Goal: Task Accomplishment & Management: Use online tool/utility

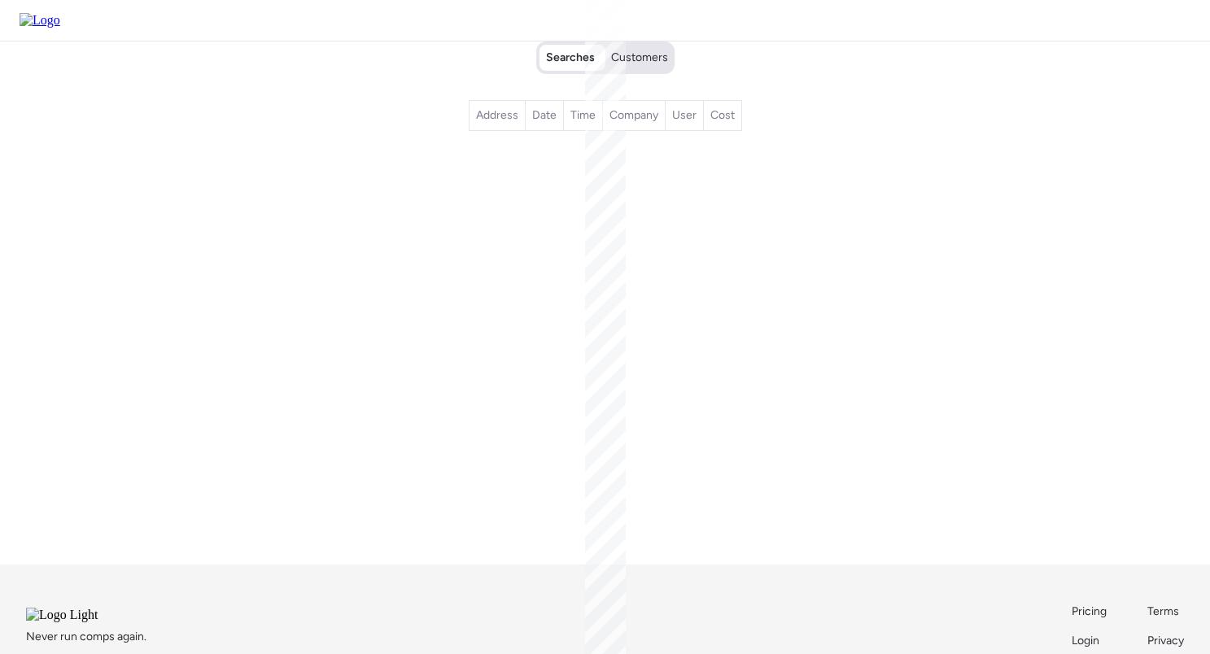
click at [644, 66] on span "Customers" at bounding box center [639, 58] width 57 height 16
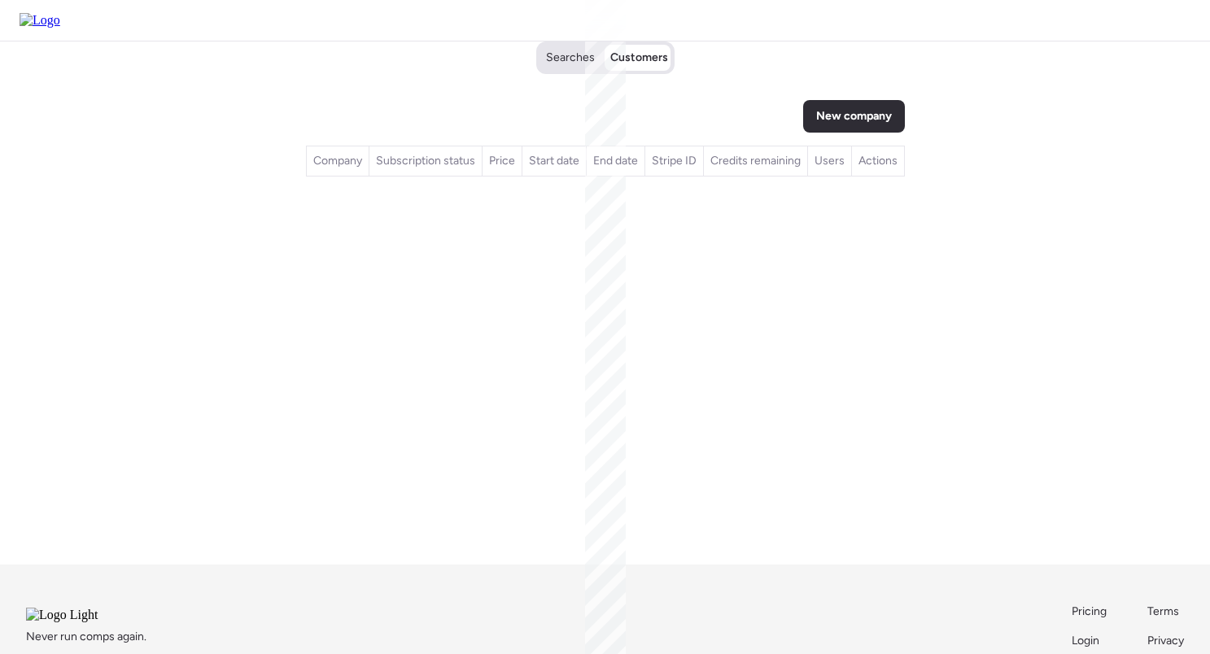
click at [644, 66] on span "Customers" at bounding box center [639, 58] width 58 height 16
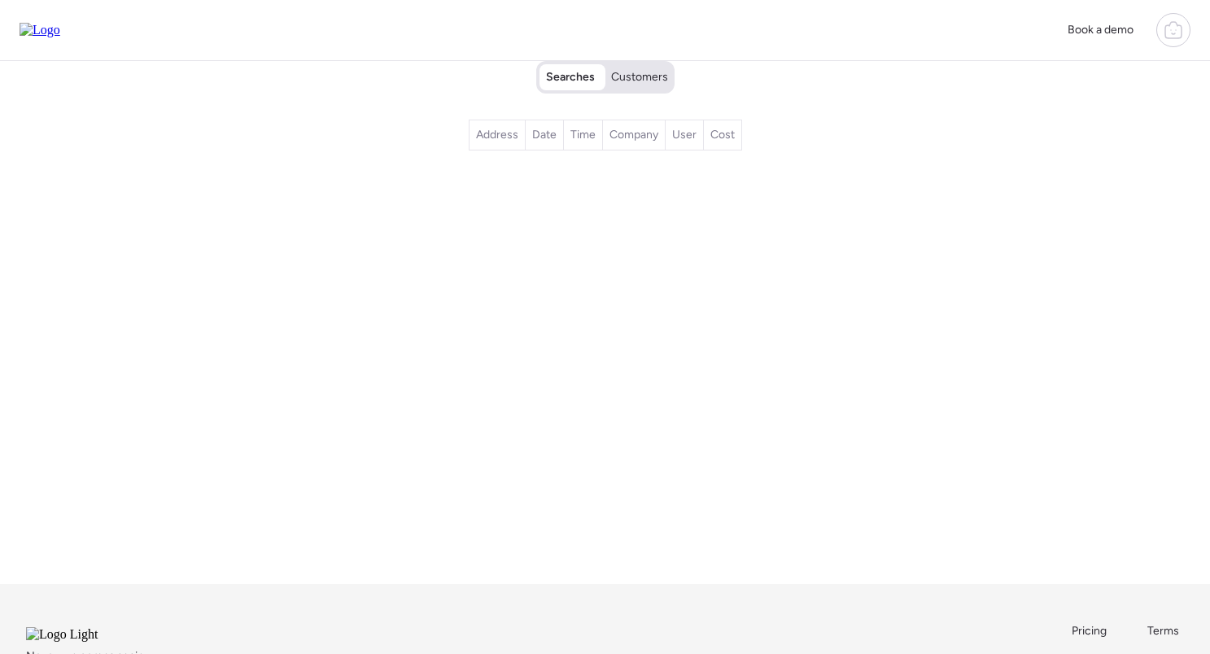
click at [644, 72] on span "Customers" at bounding box center [639, 77] width 57 height 16
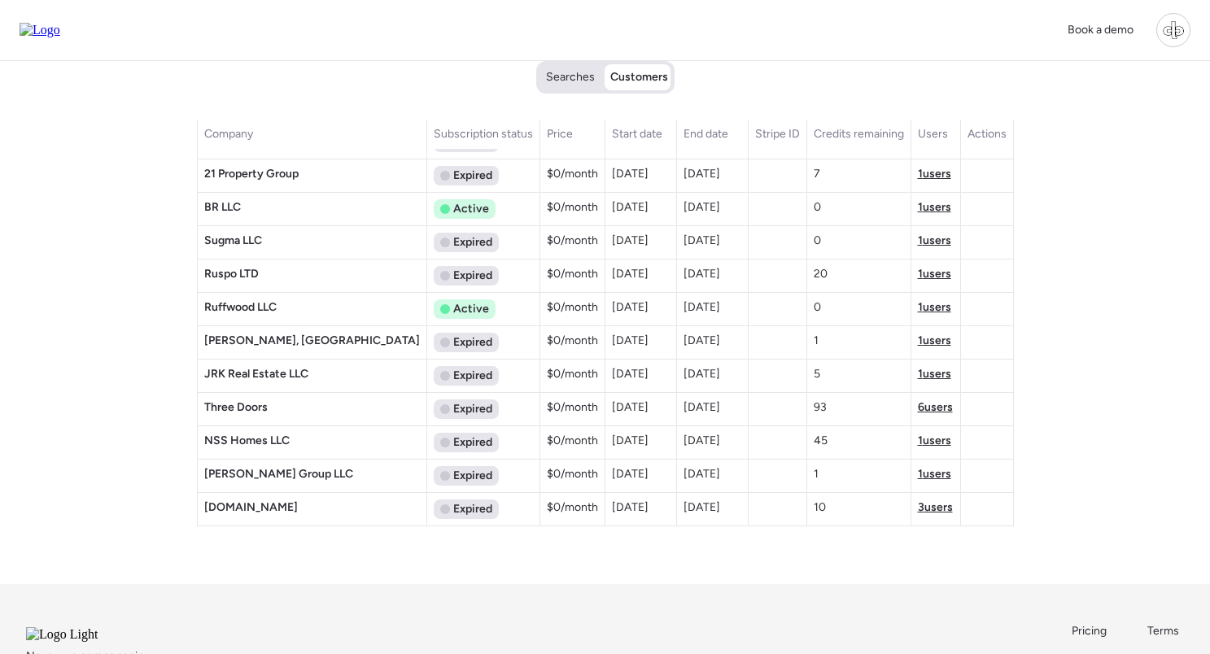
scroll to position [2839, 0]
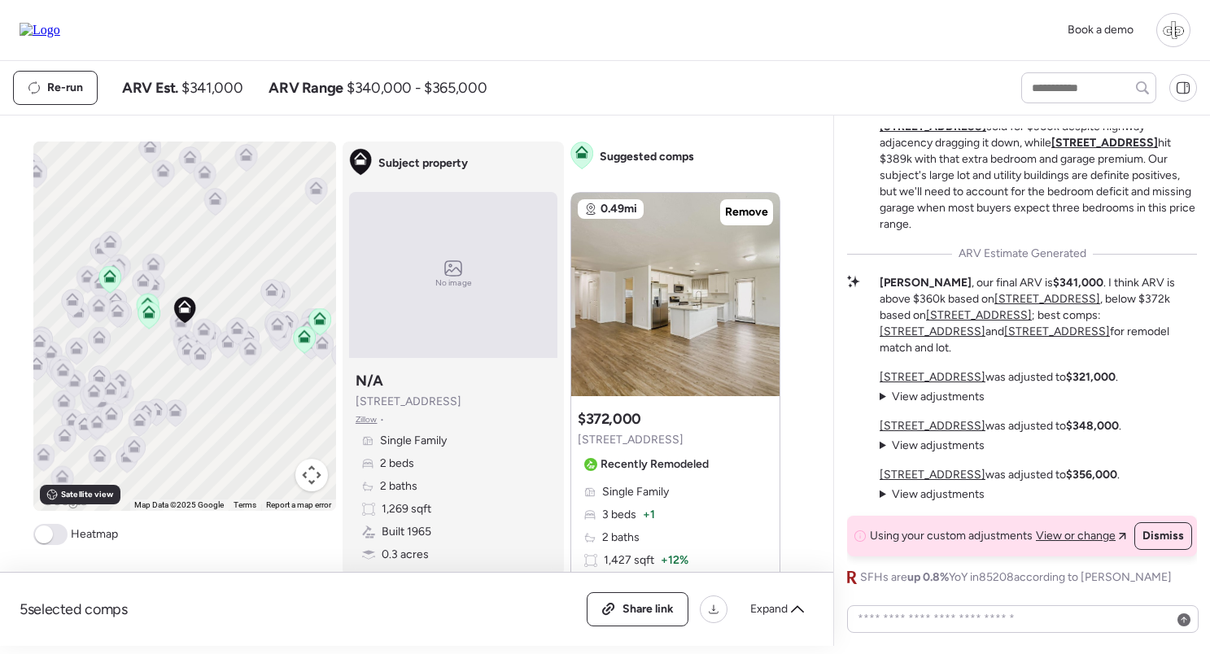
click at [954, 433] on p "[STREET_ADDRESS] was adjusted to $348,000 ." at bounding box center [1001, 426] width 242 height 16
click at [1102, 534] on span "View or change" at bounding box center [1076, 536] width 80 height 16
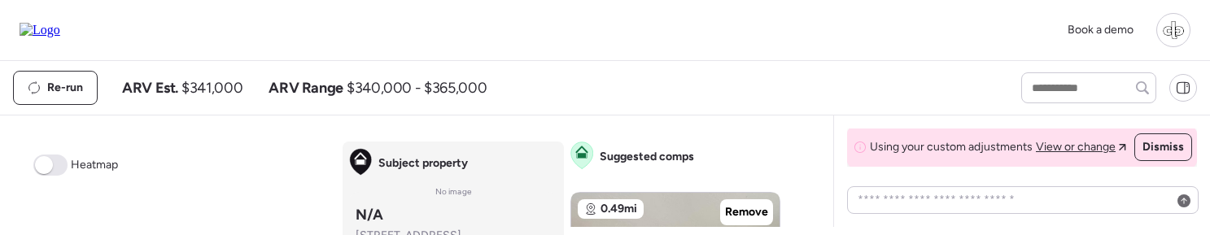
scroll to position [-16, 0]
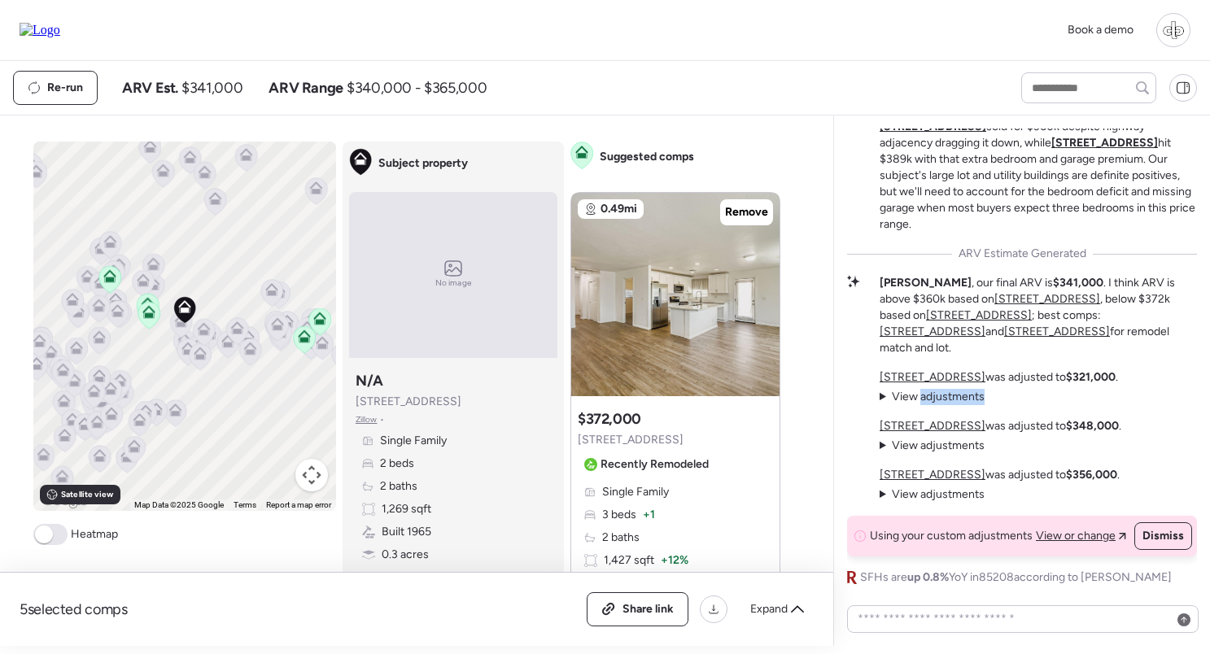
click at [1074, 234] on span "View or change" at bounding box center [1076, 536] width 80 height 16
click at [893, 234] on span "Using your custom adjustments" at bounding box center [951, 536] width 163 height 16
click at [956, 234] on span "Using your custom adjustments" at bounding box center [951, 536] width 163 height 16
click at [1171, 234] on span "Dismiss" at bounding box center [1162, 536] width 41 height 16
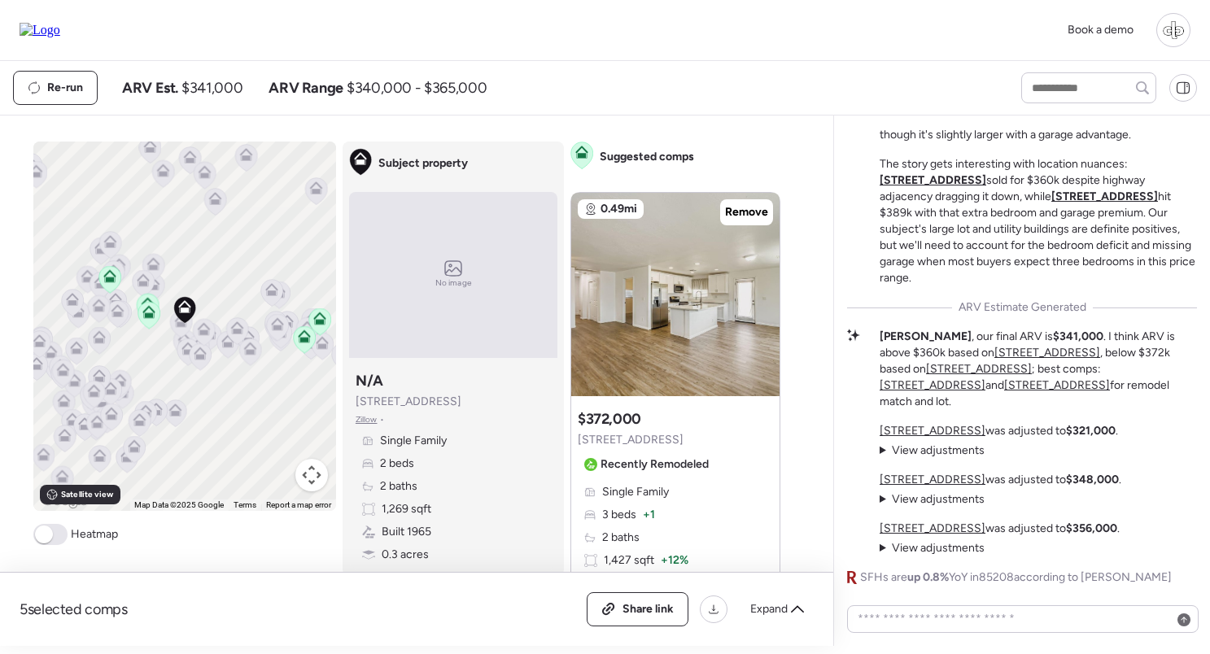
click at [1071, 234] on p "332 S 83rd Pl was adjusted to $348,000 ." at bounding box center [1001, 480] width 242 height 16
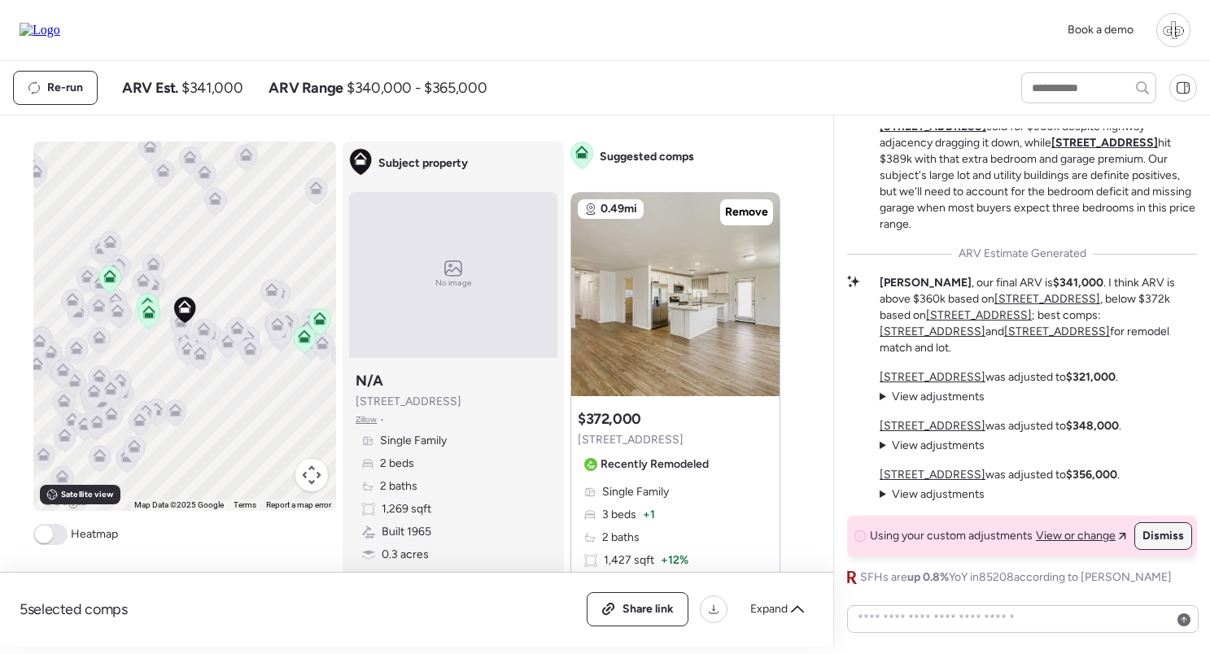
click at [1152, 539] on span "Dismiss" at bounding box center [1162, 536] width 41 height 16
click at [856, 539] on icon at bounding box center [860, 536] width 13 height 13
click at [1070, 538] on span "View or change" at bounding box center [1076, 536] width 80 height 16
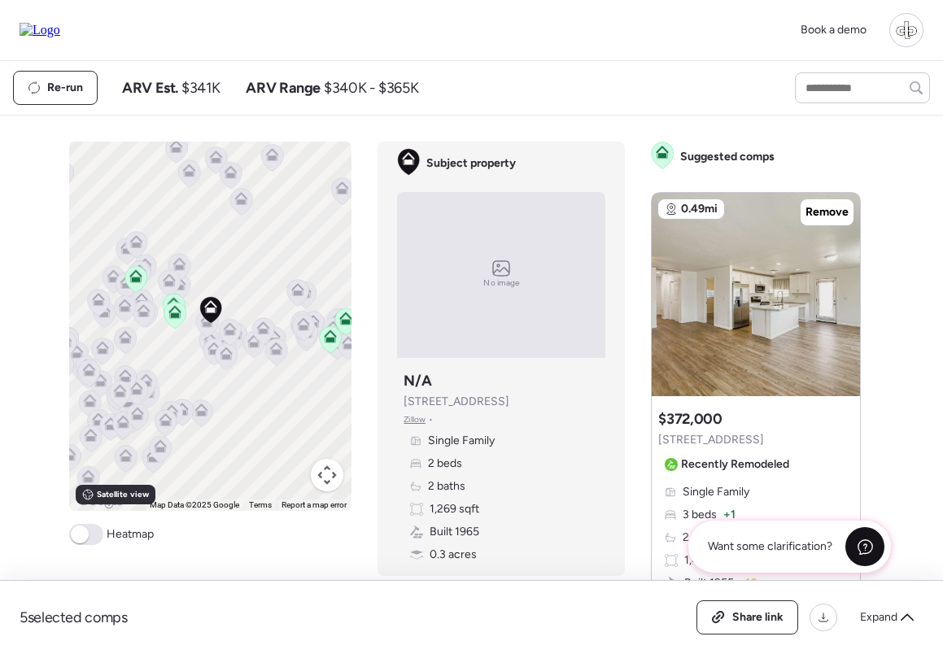
click at [872, 539] on icon at bounding box center [865, 547] width 17 height 17
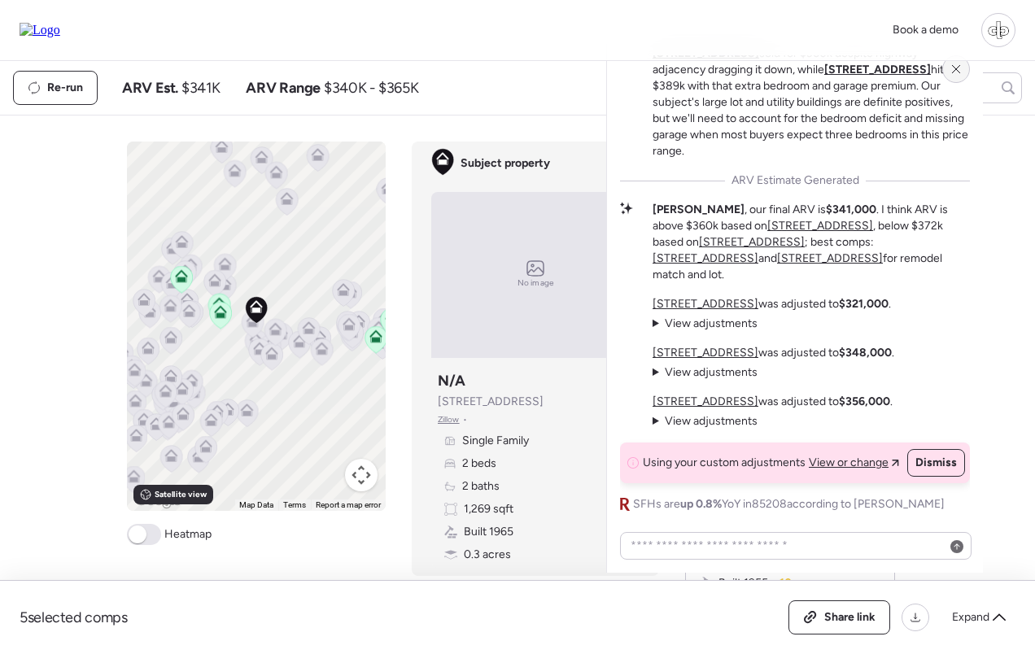
click at [954, 70] on icon at bounding box center [956, 69] width 13 height 13
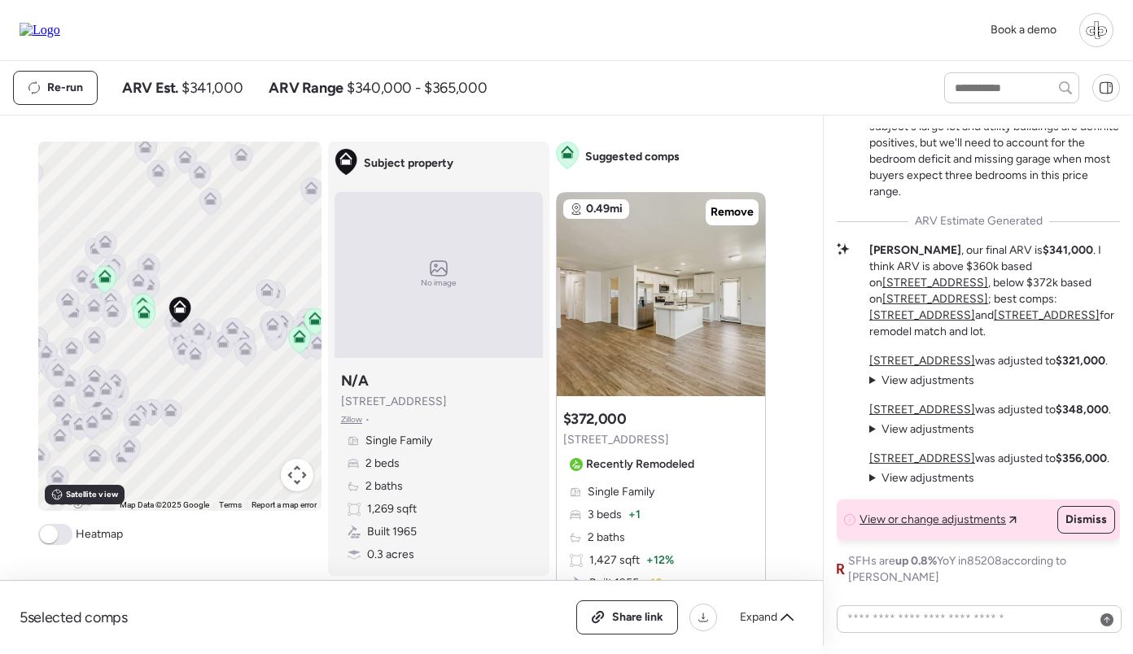
click at [959, 528] on span "View or change adjustments" at bounding box center [932, 520] width 146 height 16
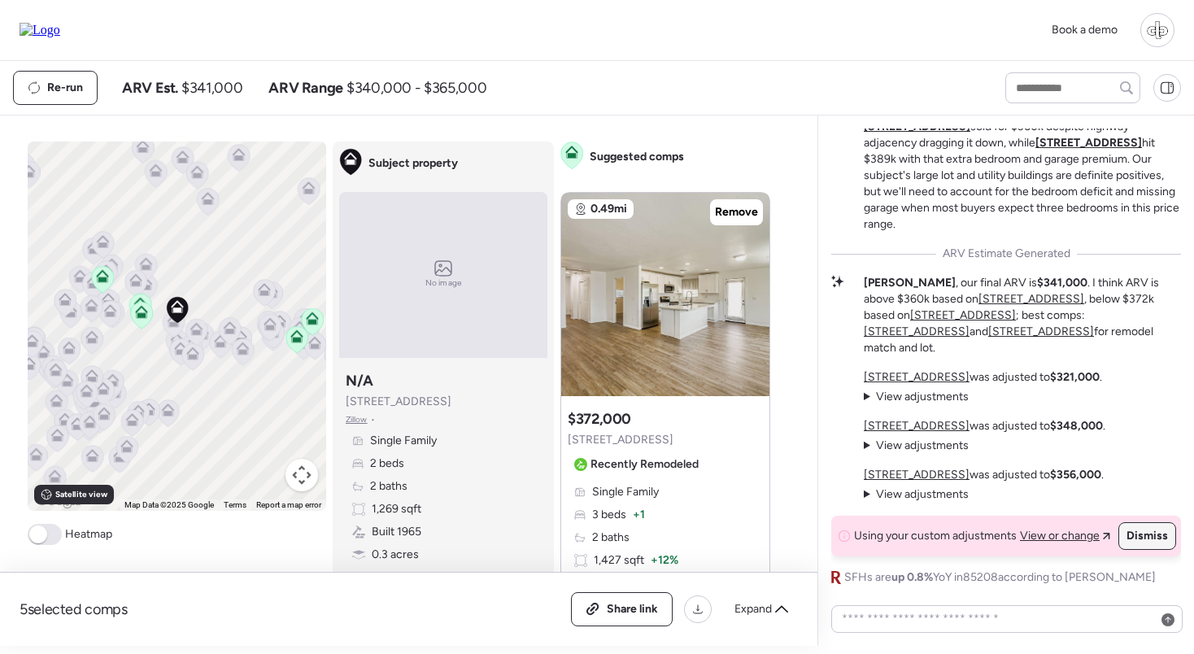
click at [1140, 538] on span "Dismiss" at bounding box center [1147, 536] width 41 height 16
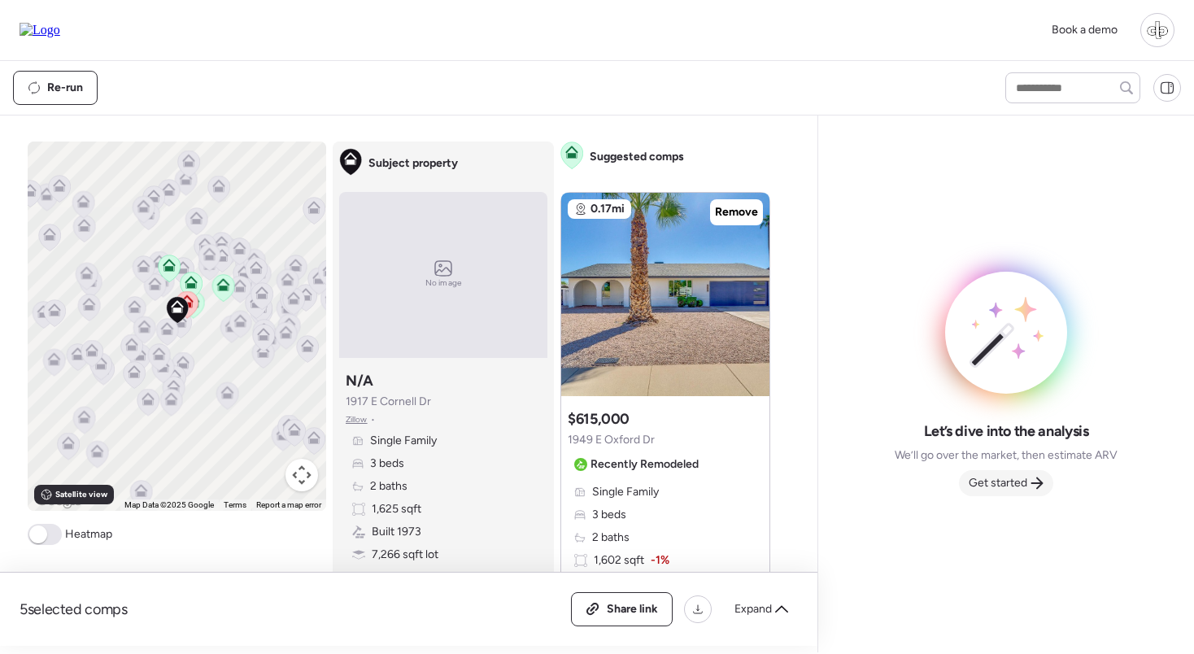
click at [1004, 481] on span "Get started" at bounding box center [998, 483] width 59 height 16
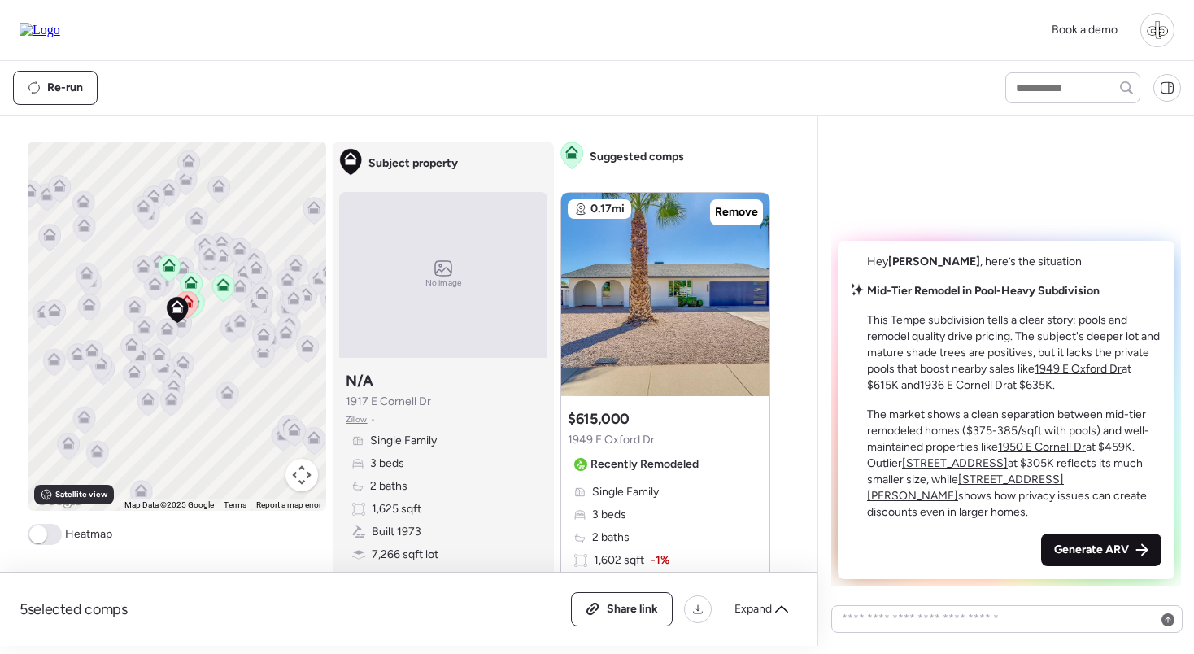
click at [1112, 544] on span "Generate ARV" at bounding box center [1092, 550] width 75 height 16
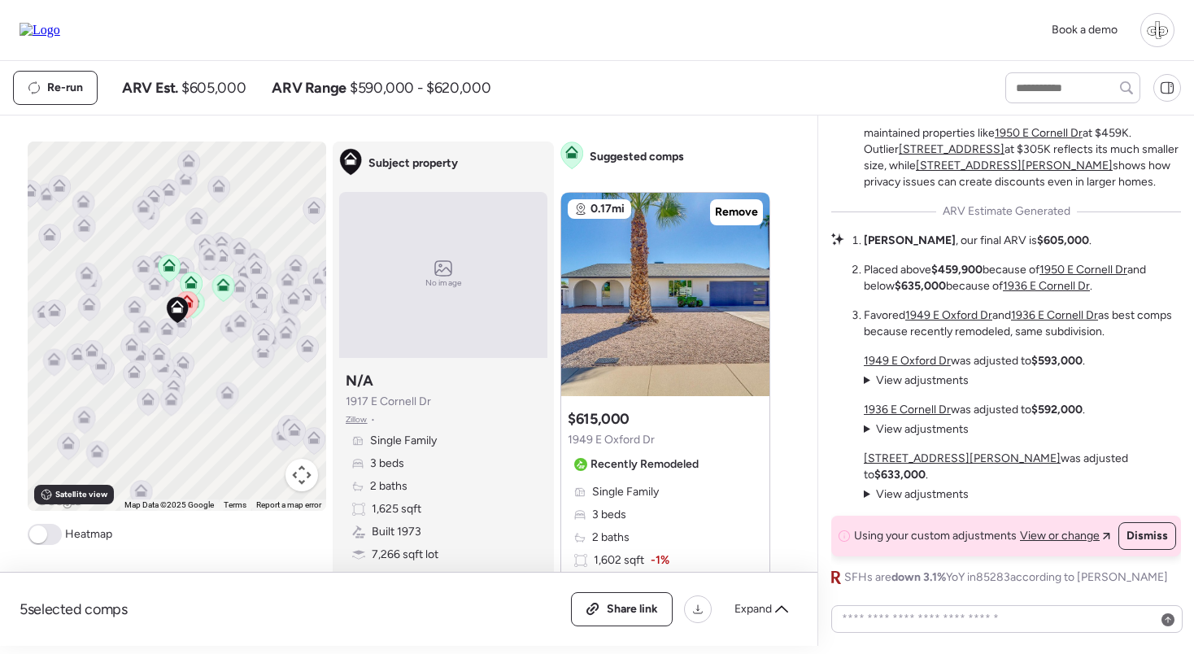
click at [1088, 277] on u "1950 E Cornell Dr" at bounding box center [1084, 270] width 88 height 14
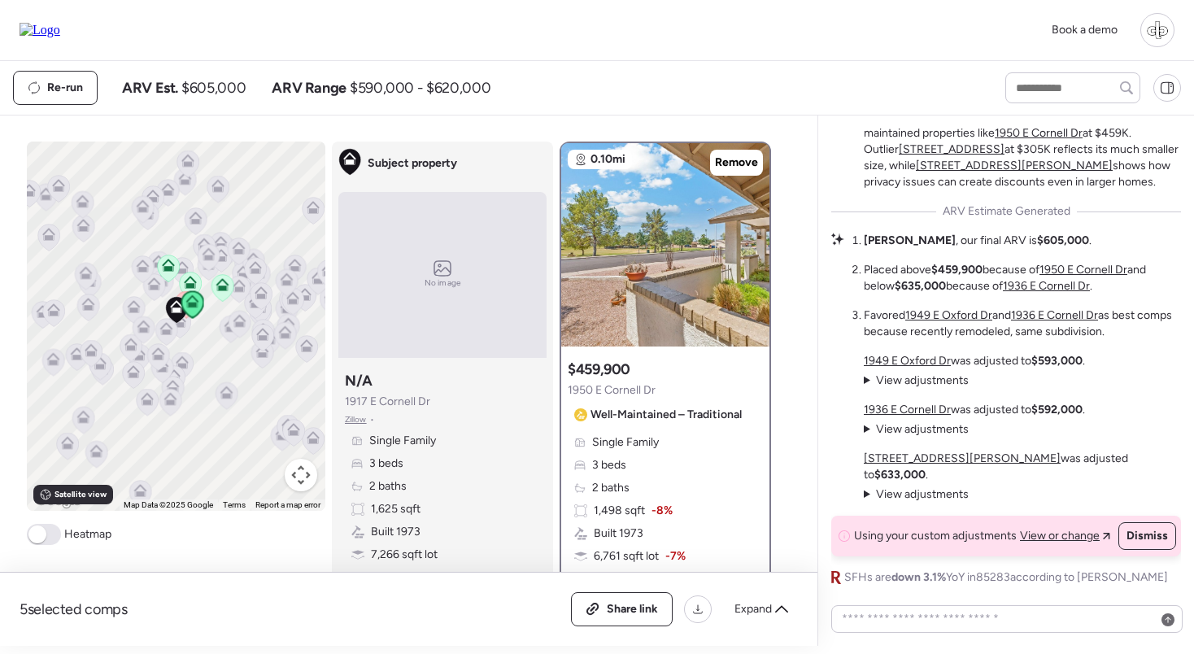
click at [1068, 293] on u "1936 E Cornell Dr" at bounding box center [1046, 286] width 87 height 14
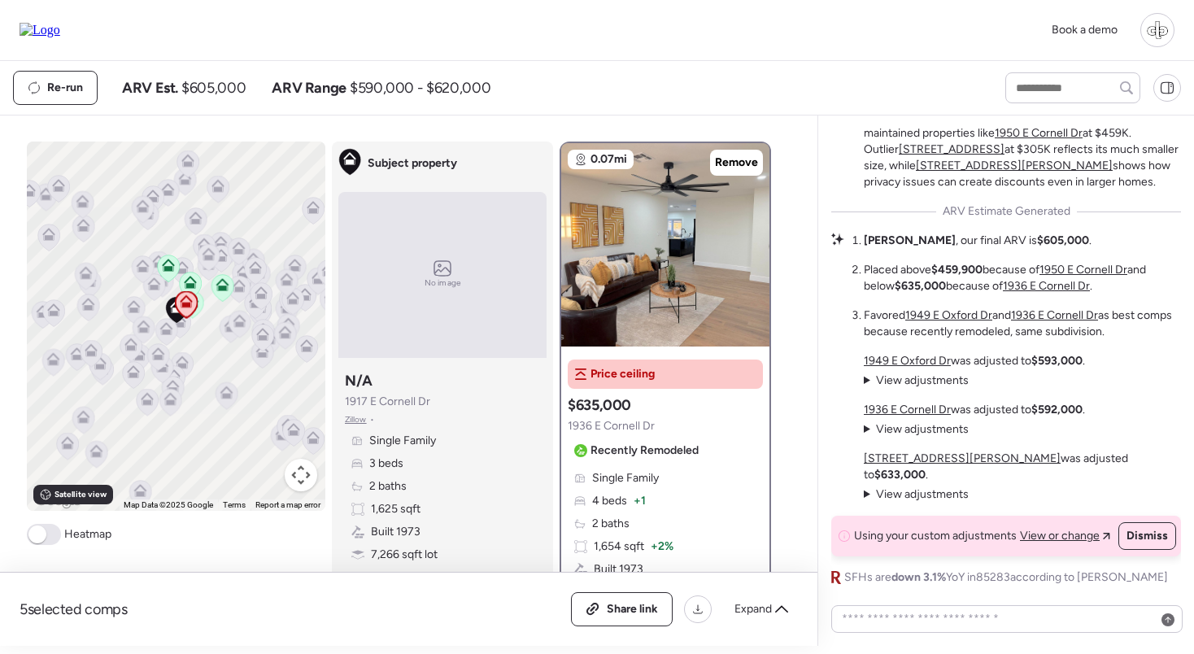
click at [937, 490] on span "View adjustments" at bounding box center [922, 494] width 93 height 14
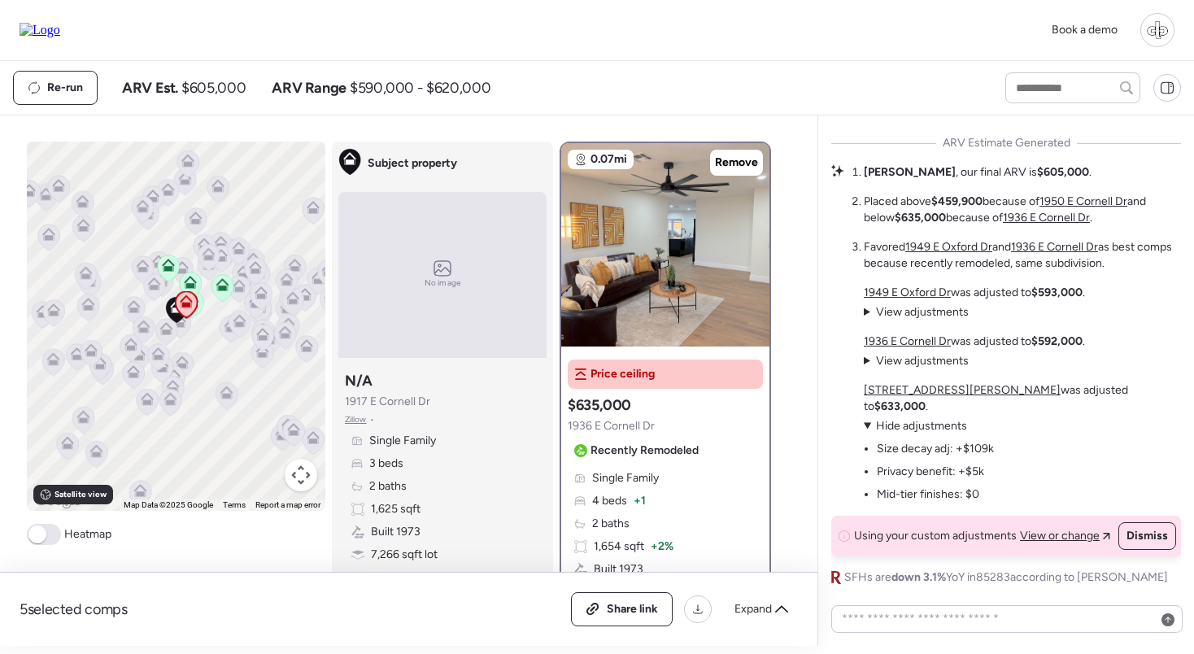
click at [921, 421] on span "Hide adjustments" at bounding box center [921, 426] width 91 height 14
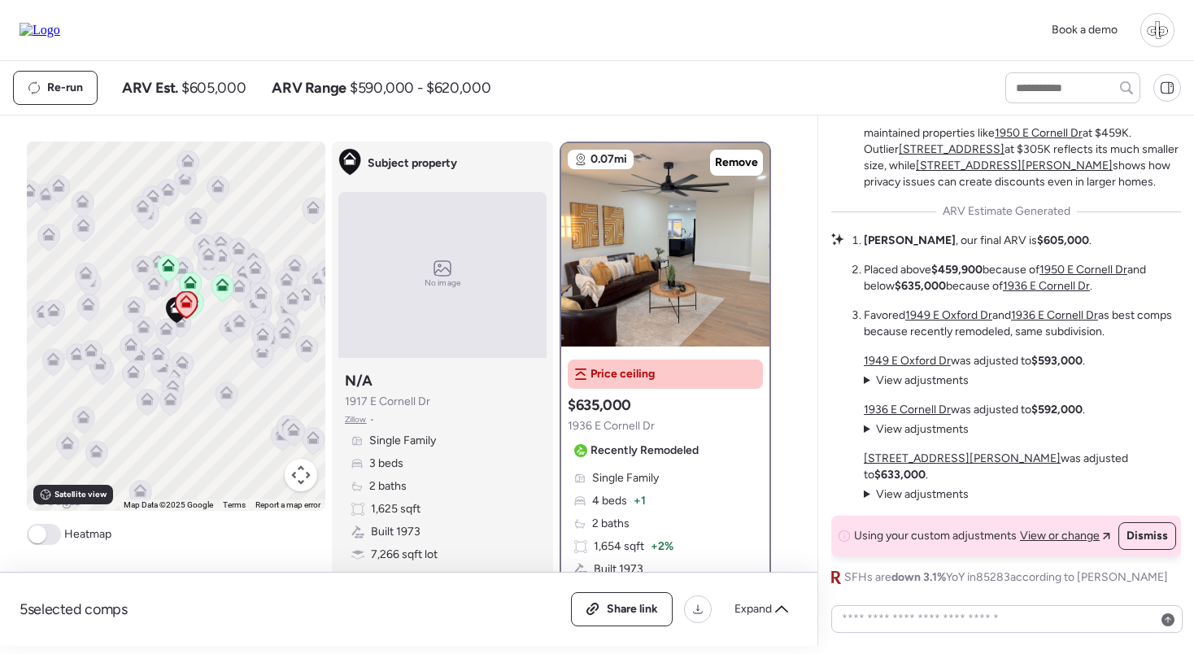
click at [924, 465] on u "5312 S Hazelton Ln" at bounding box center [962, 459] width 197 height 14
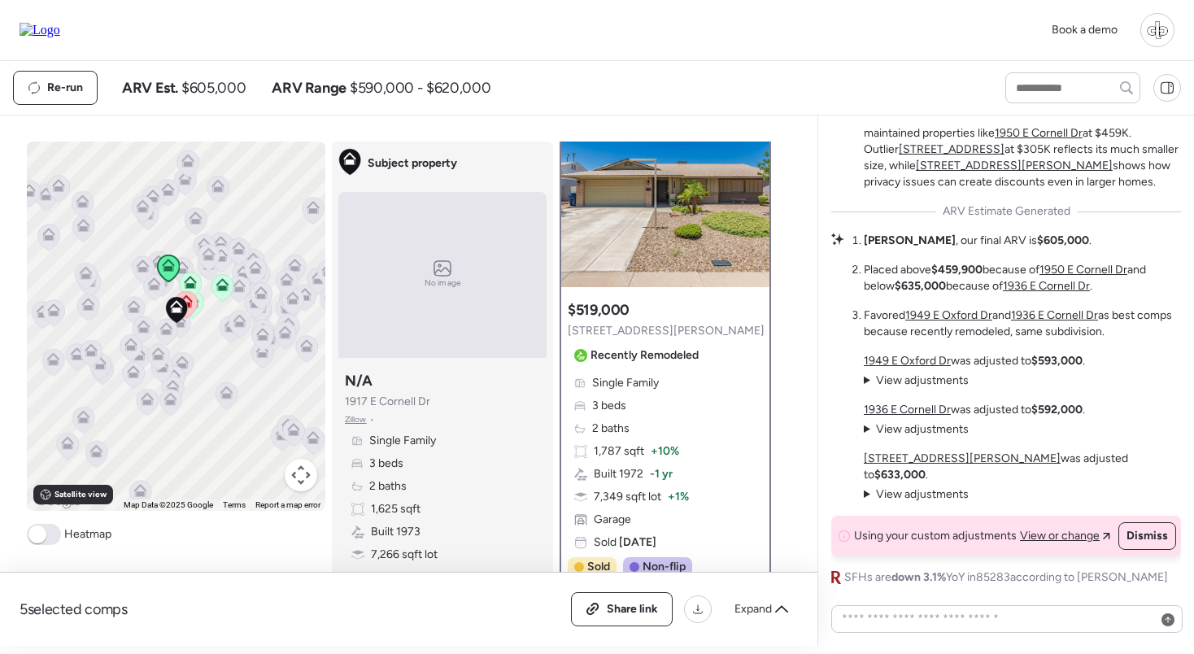
scroll to position [71, 0]
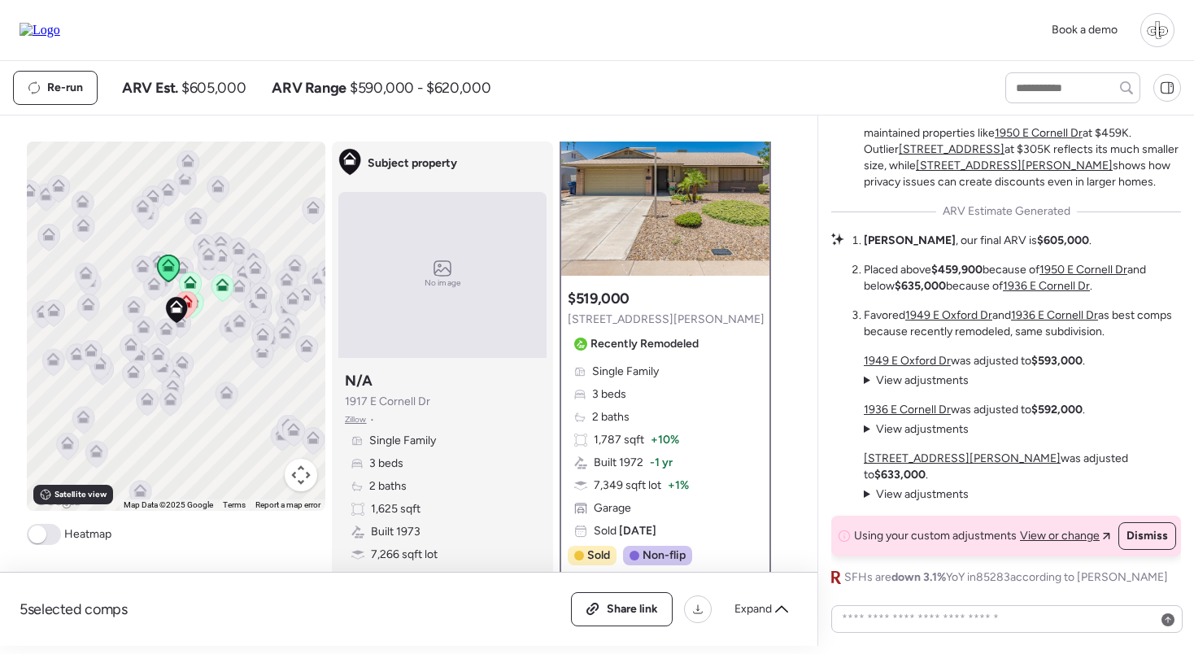
click at [915, 494] on span "View adjustments" at bounding box center [922, 494] width 93 height 14
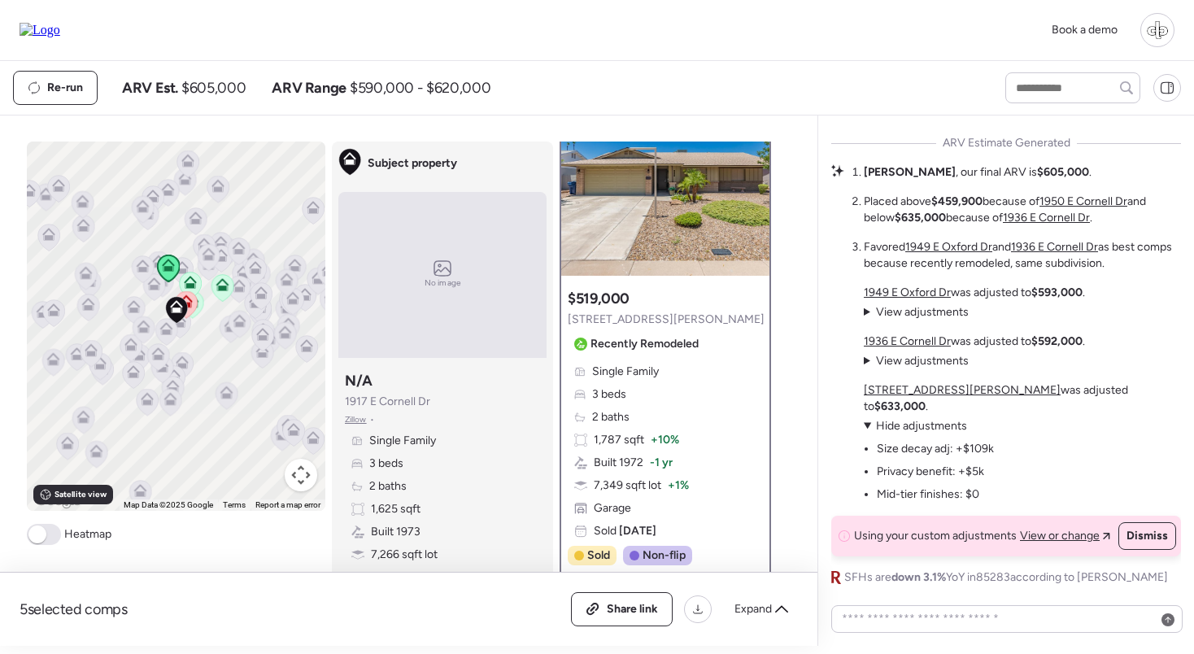
click at [896, 471] on li "Privacy benefit: +$5k" at bounding box center [930, 472] width 107 height 16
click at [938, 470] on li "Privacy benefit: +$5k" at bounding box center [930, 472] width 107 height 16
click at [927, 319] on span "View adjustments" at bounding box center [922, 312] width 93 height 14
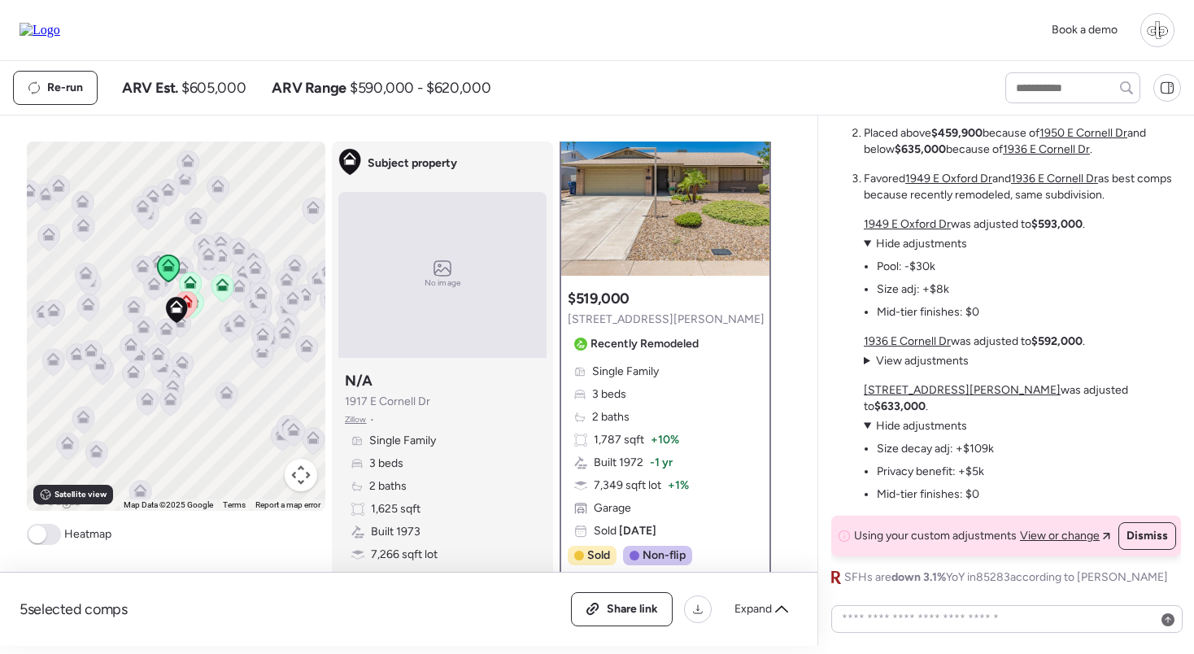
click at [931, 251] on span "Hide adjustments" at bounding box center [921, 244] width 91 height 14
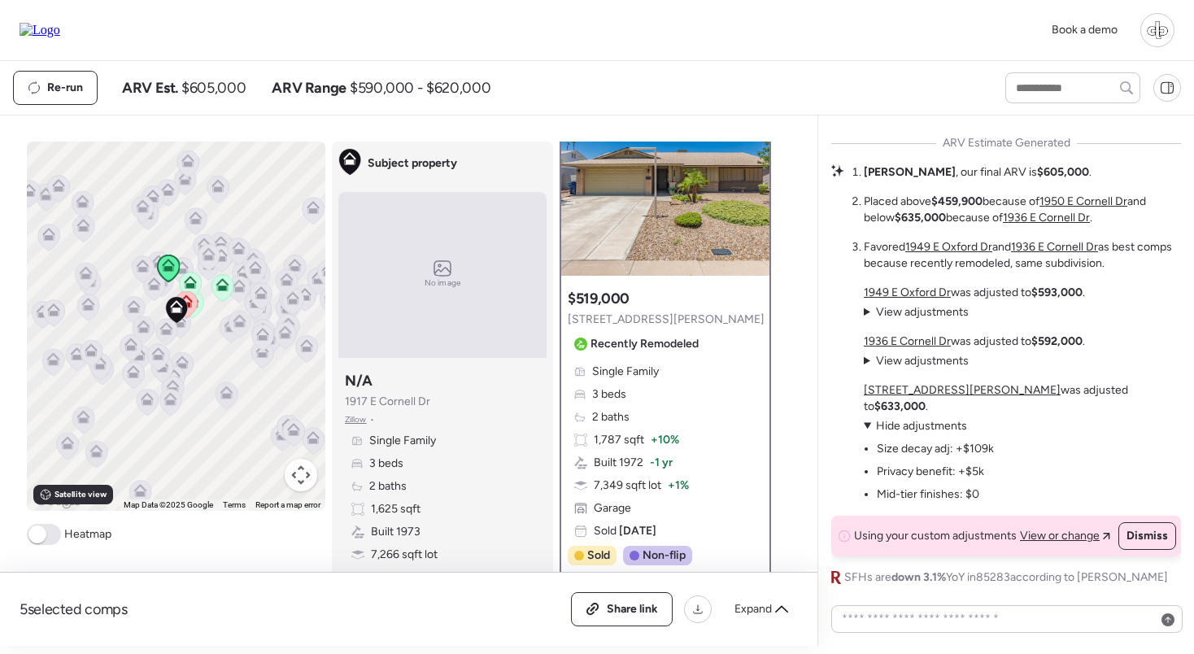
click at [900, 299] on u "1949 E Oxford Dr" at bounding box center [907, 293] width 87 height 14
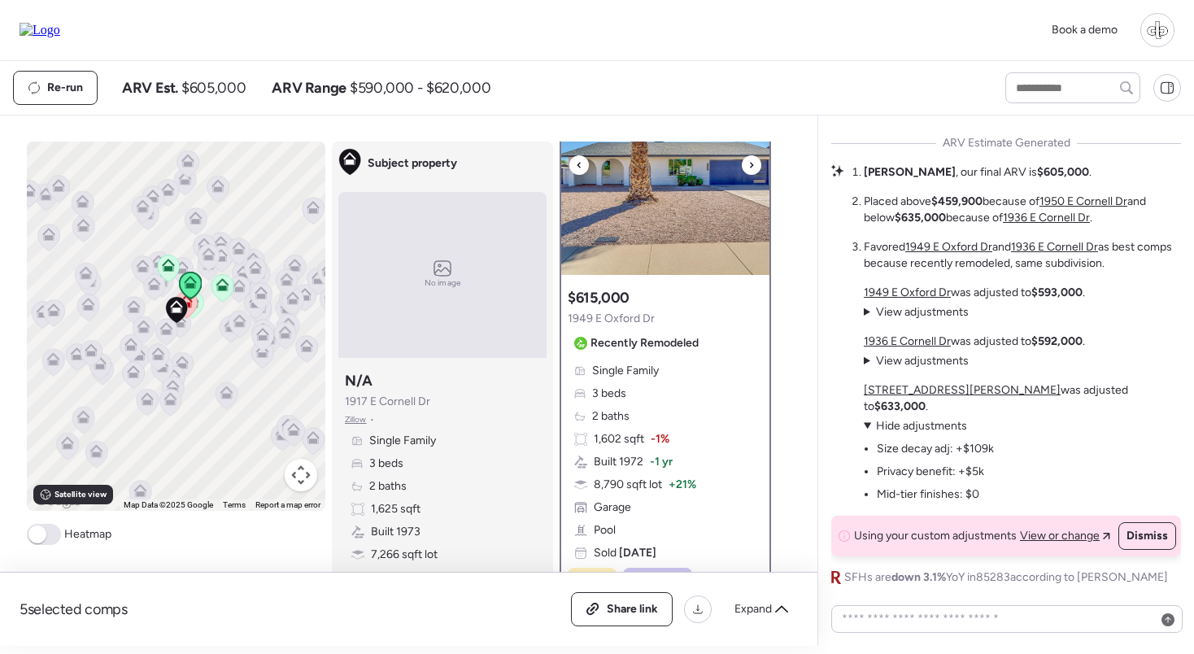
scroll to position [76, 0]
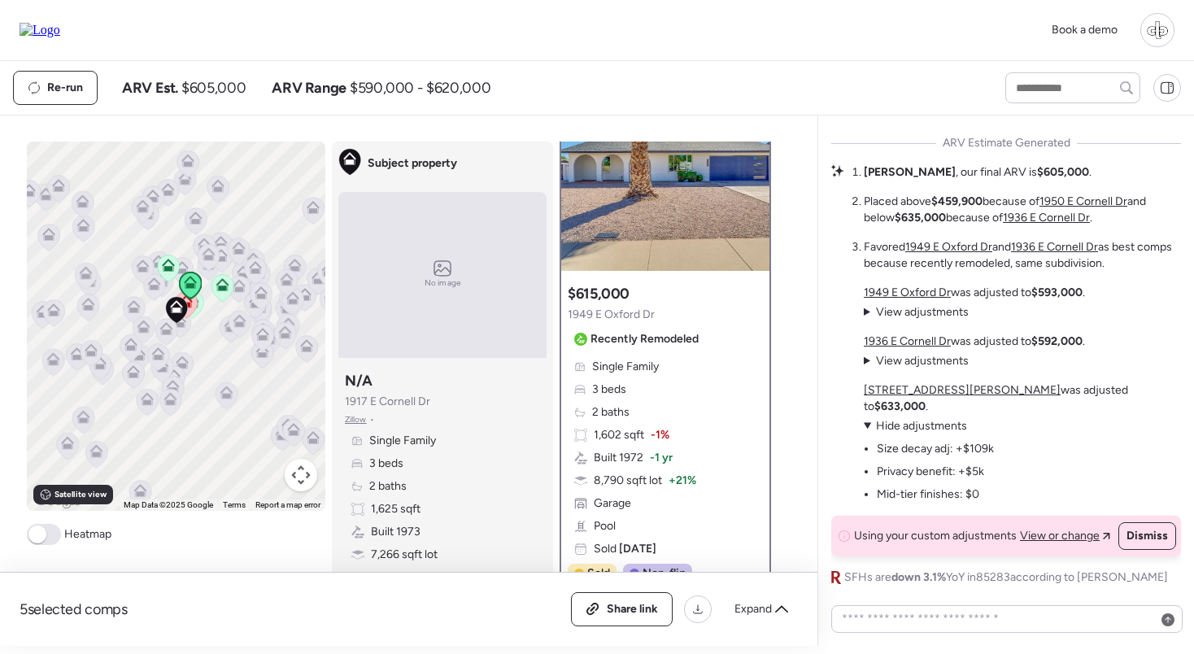
click at [932, 348] on u "1936 E Cornell Dr" at bounding box center [907, 341] width 87 height 14
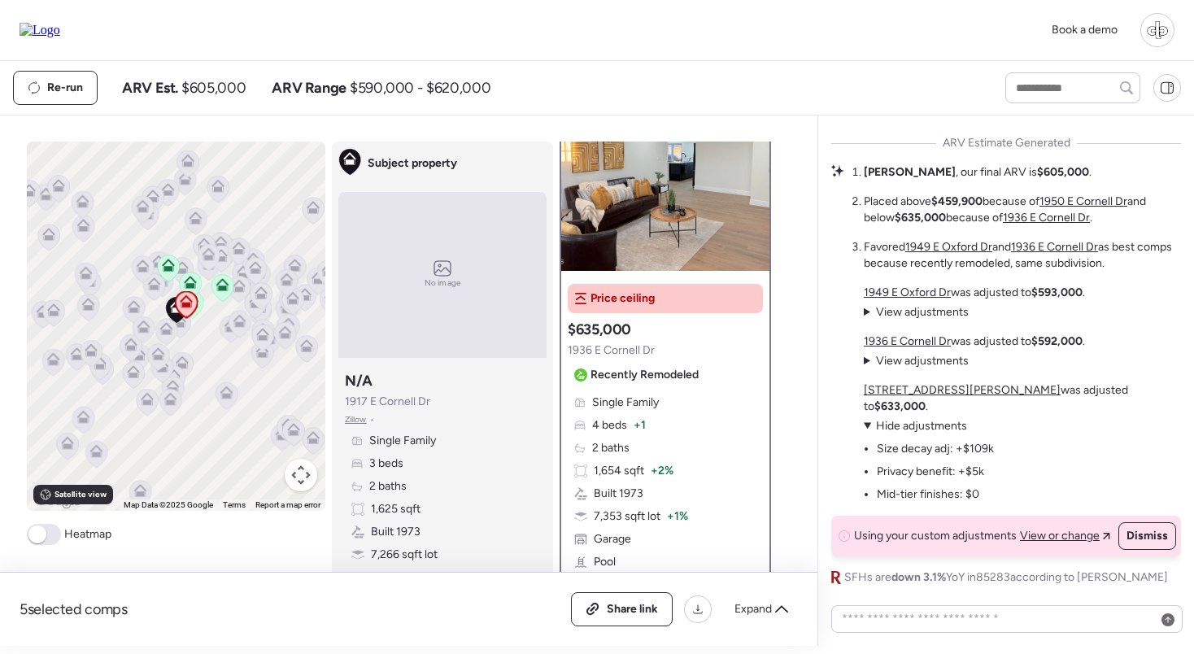
click at [917, 368] on span "View adjustments" at bounding box center [922, 361] width 93 height 14
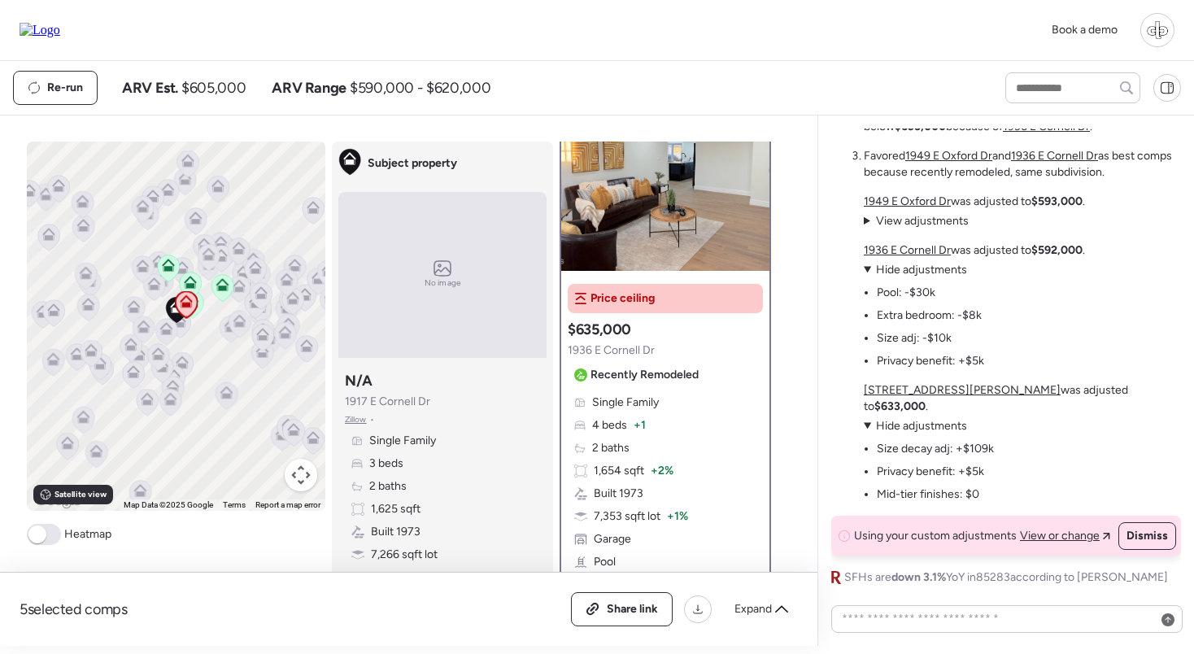
click at [932, 397] on u "5312 S Hazelton Ln" at bounding box center [962, 390] width 197 height 14
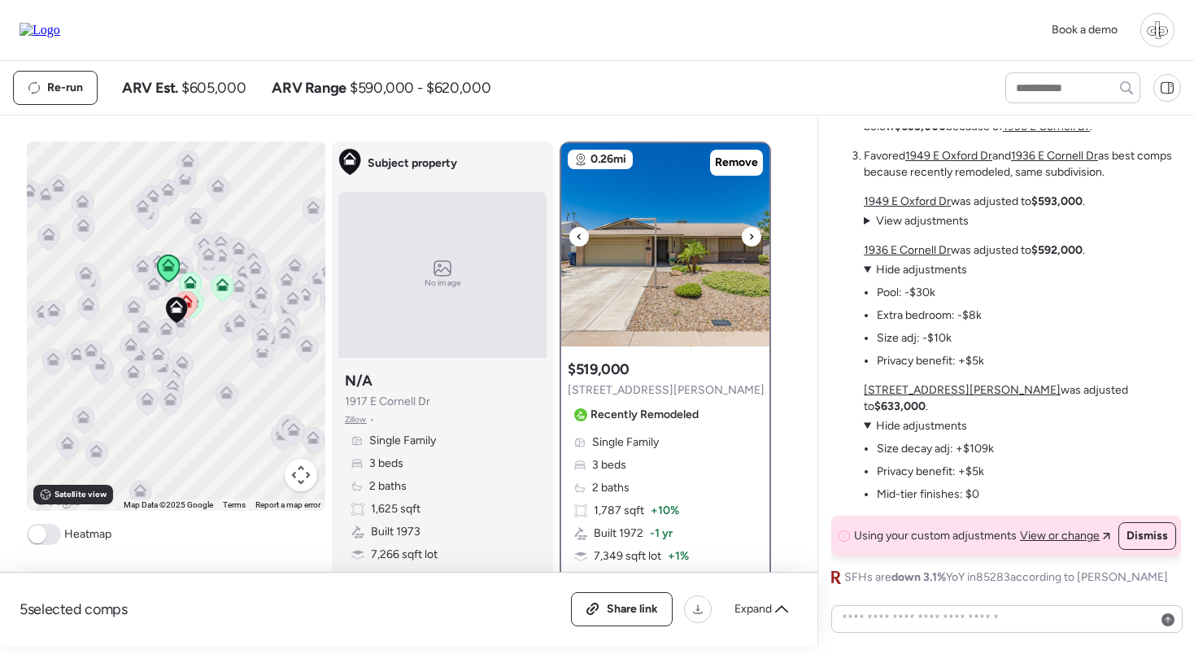
scroll to position [0, 0]
click at [636, 345] on div at bounding box center [665, 340] width 65 height 13
click at [645, 305] on img at bounding box center [665, 244] width 208 height 203
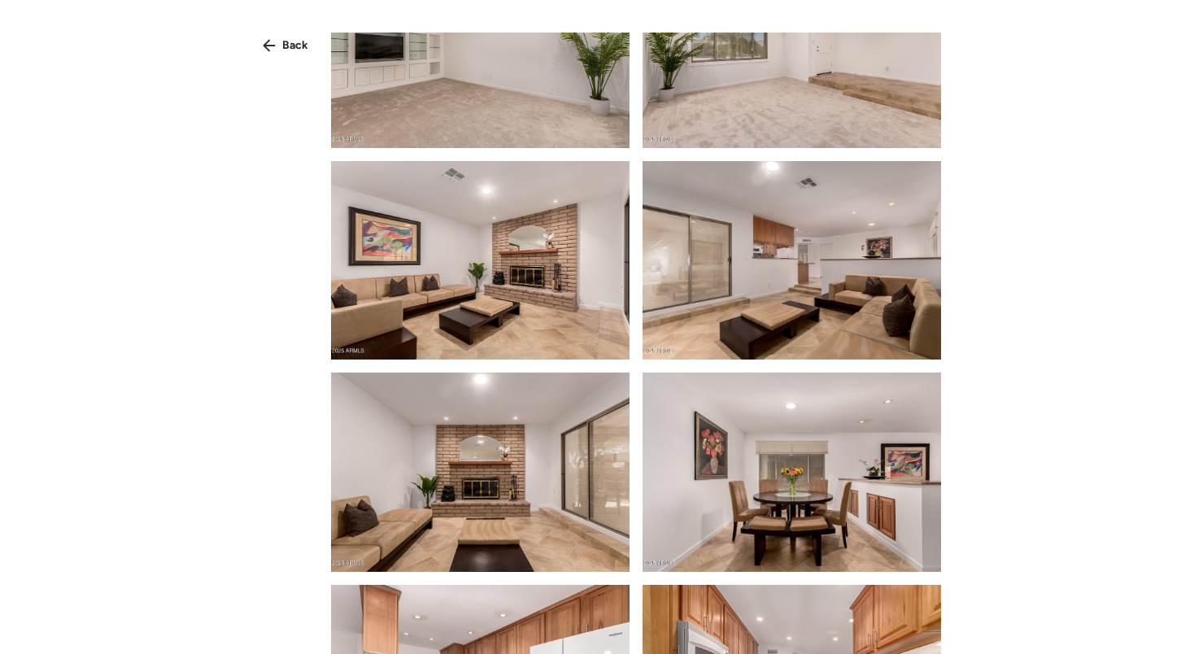
scroll to position [526, 0]
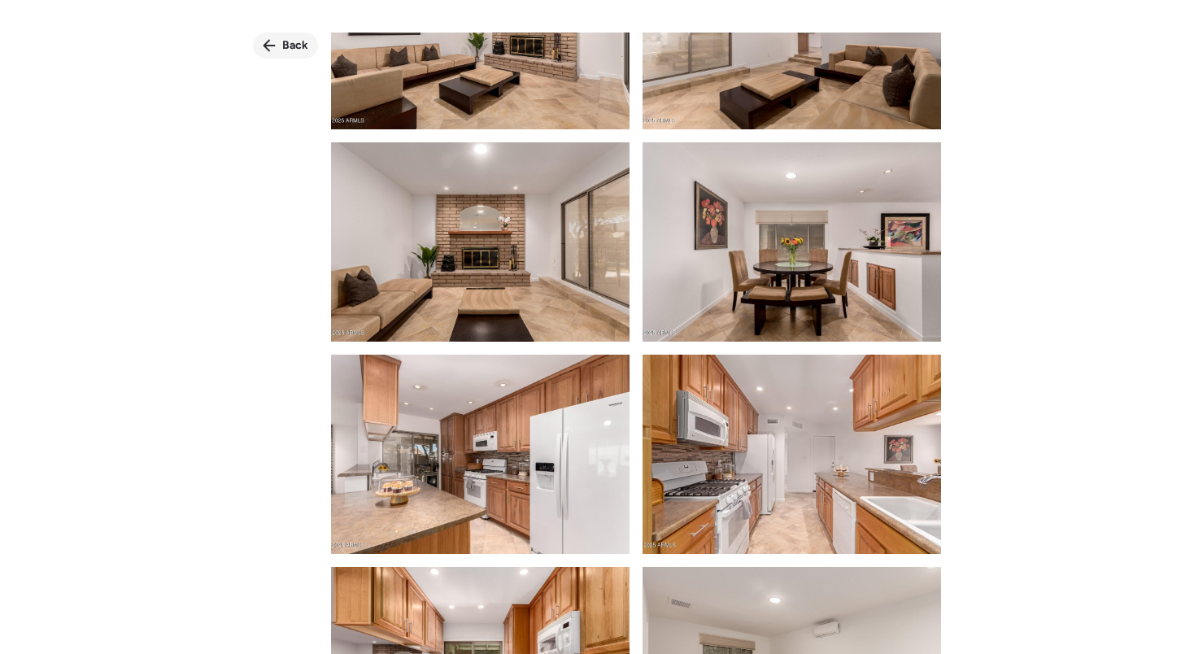
click at [289, 48] on span "Back" at bounding box center [295, 45] width 26 height 16
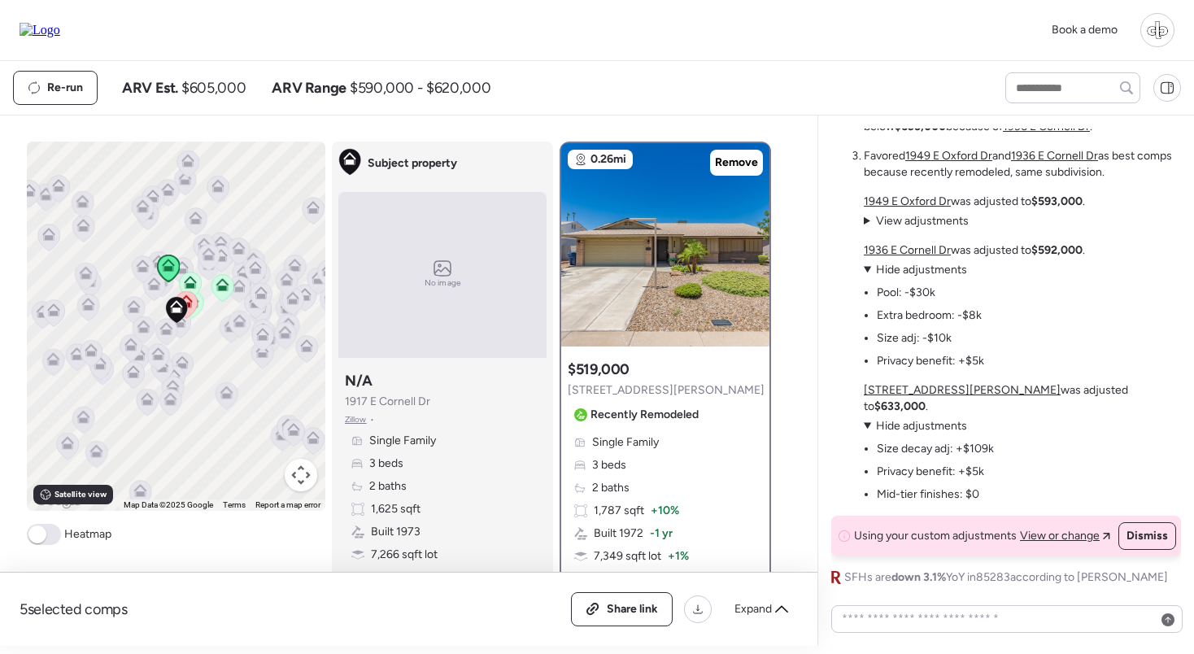
click at [196, 302] on icon at bounding box center [186, 304] width 22 height 27
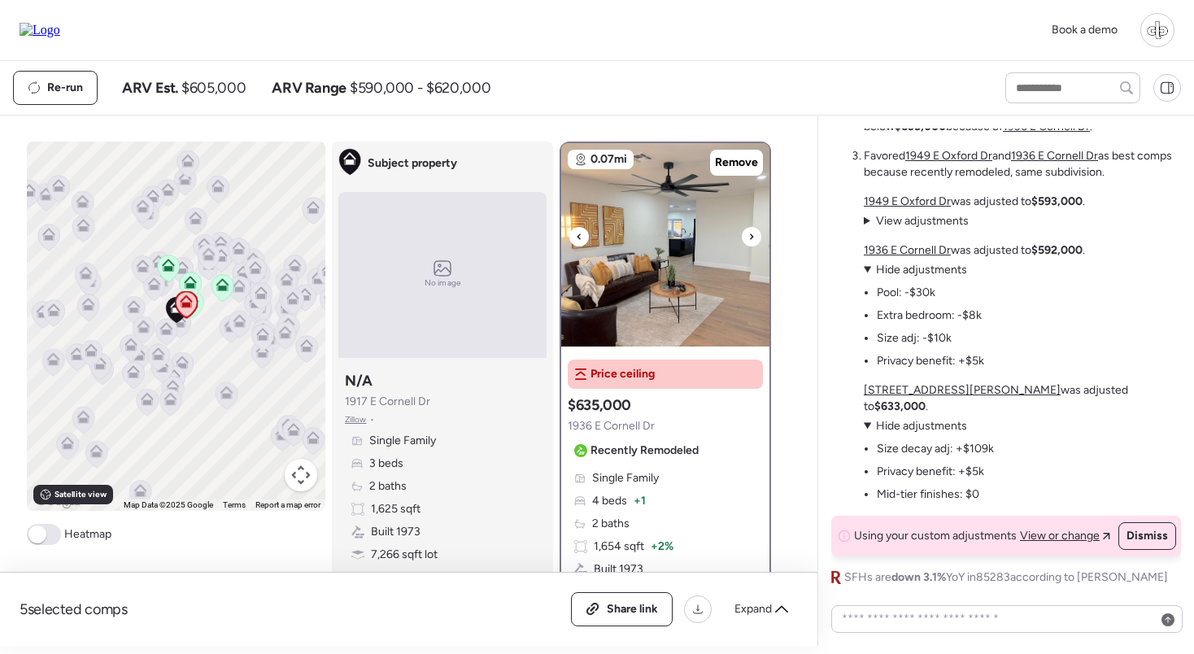
click at [630, 264] on img at bounding box center [665, 244] width 208 height 203
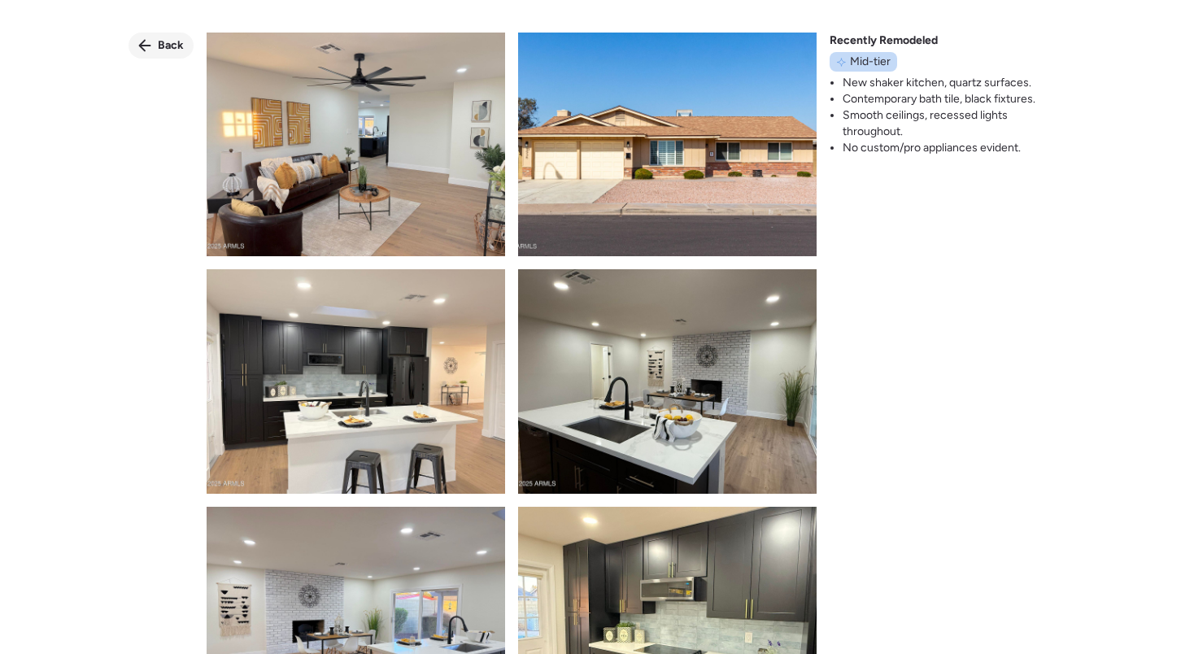
click at [139, 46] on icon at bounding box center [144, 46] width 12 height 12
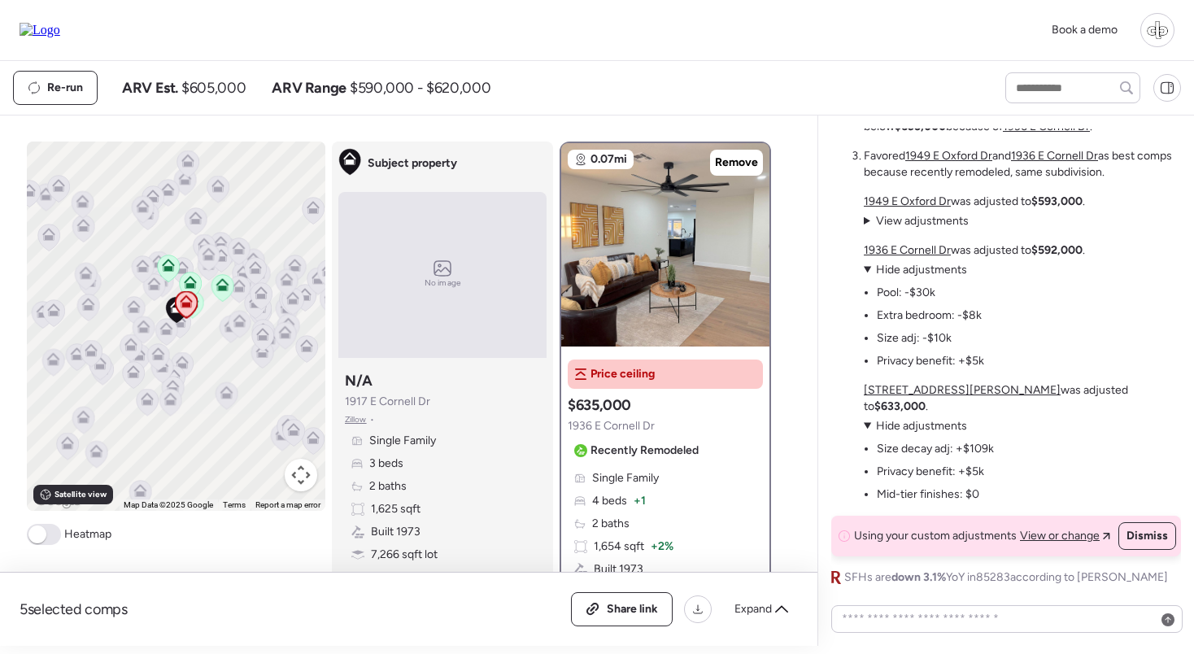
click at [225, 287] on icon at bounding box center [221, 288] width 11 height 5
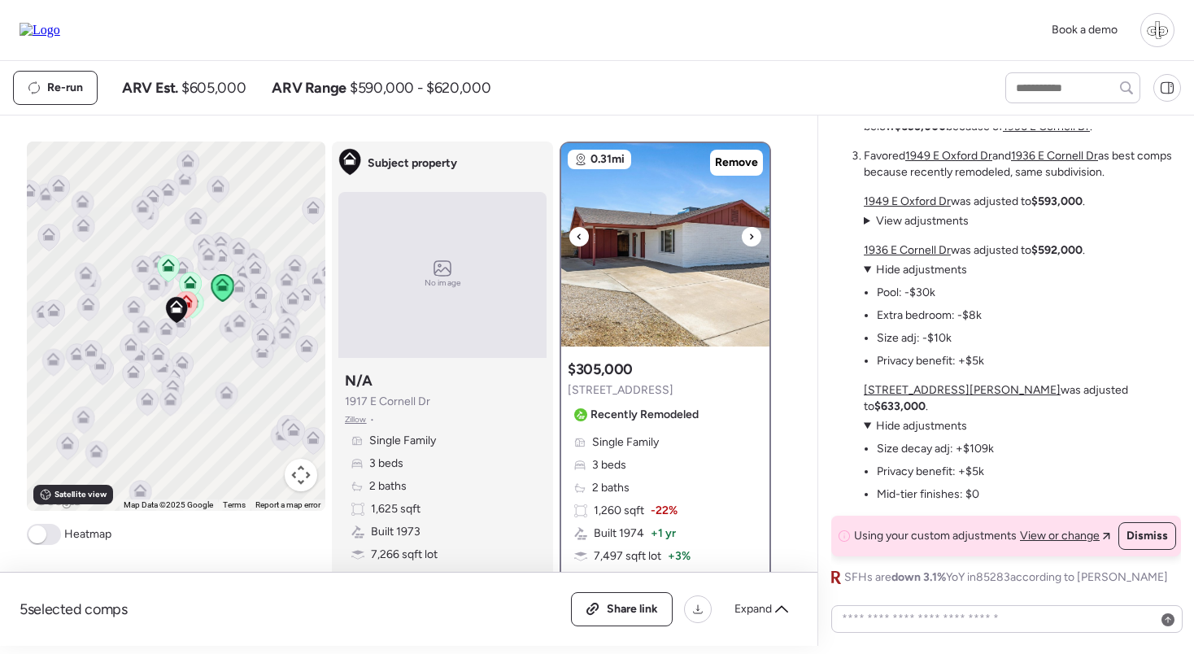
click at [654, 303] on img at bounding box center [665, 244] width 208 height 203
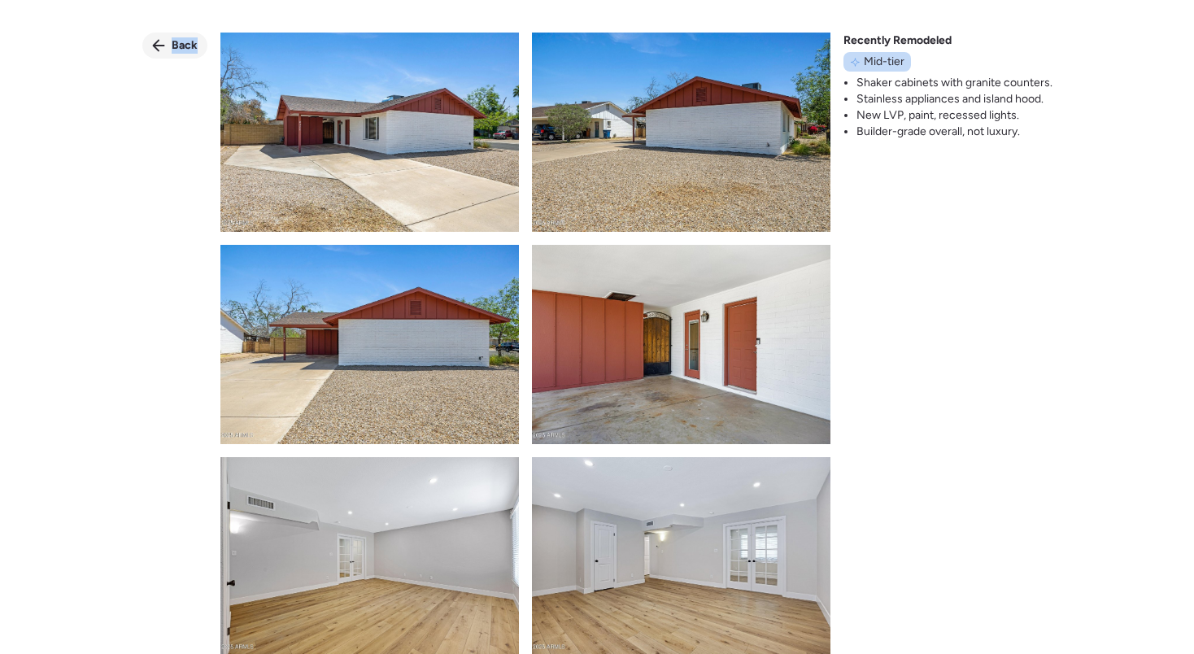
click at [168, 58] on div "Back Recently Remodeled Mid-tier Shaker cabinets with granite counters. Stainle…" at bounding box center [597, 356] width 1194 height 713
click at [168, 58] on div "Back" at bounding box center [174, 46] width 65 height 26
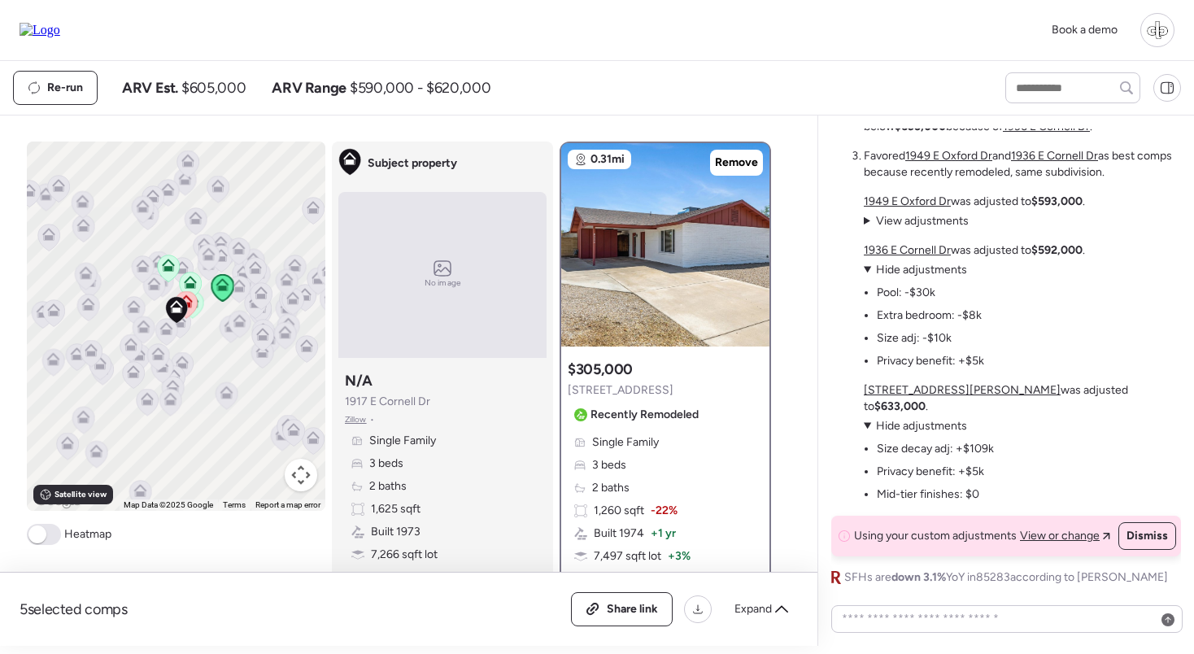
click at [194, 303] on icon at bounding box center [186, 304] width 22 height 27
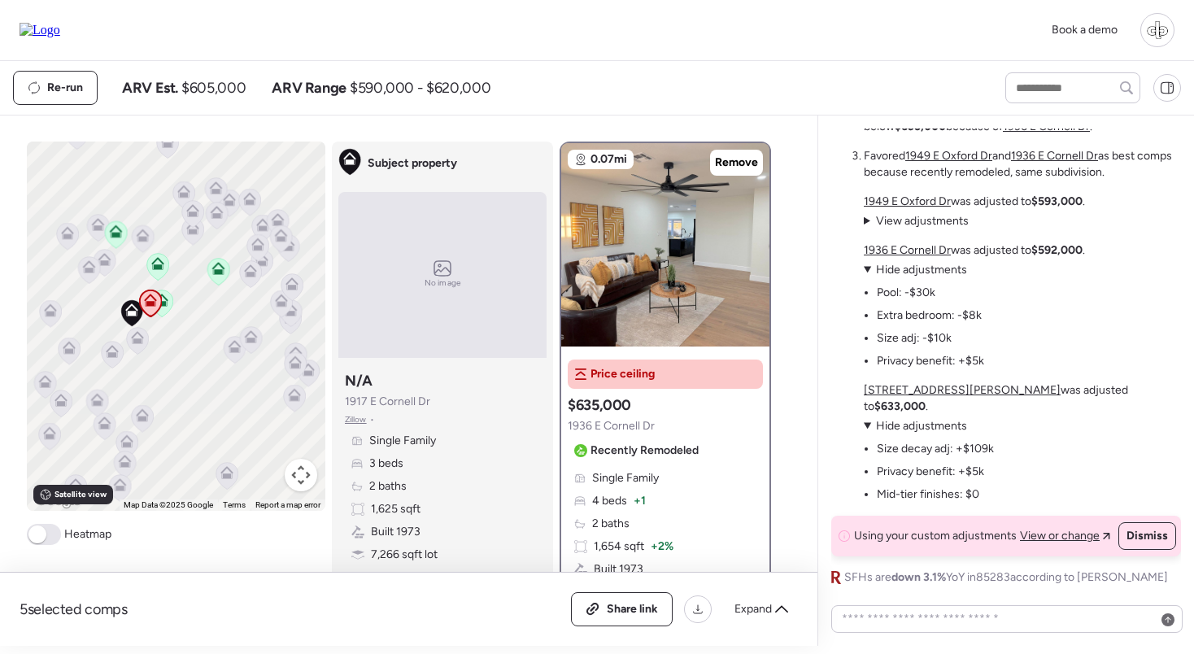
click at [120, 234] on icon at bounding box center [115, 235] width 11 height 5
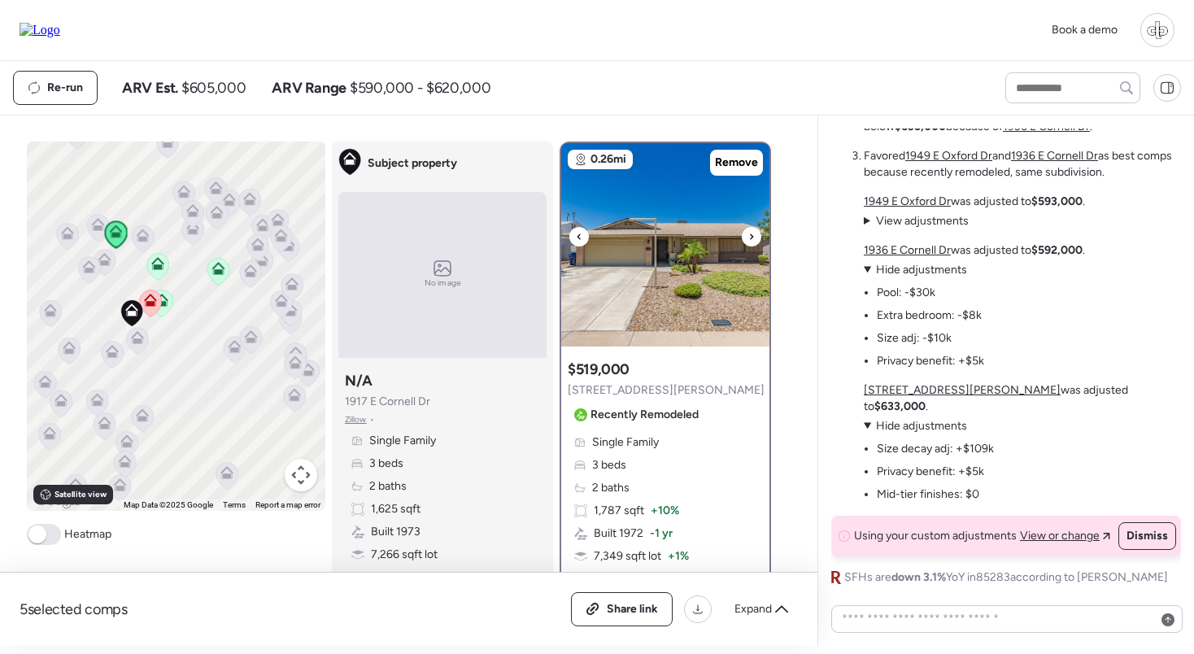
click at [636, 295] on img at bounding box center [665, 244] width 208 height 203
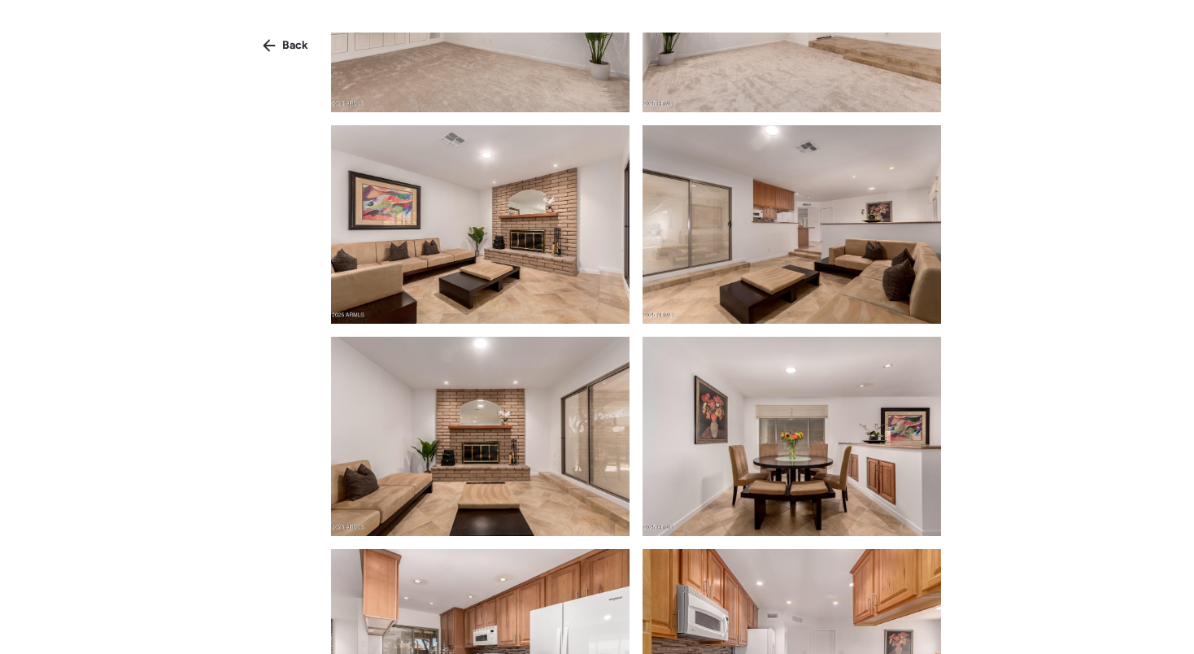
scroll to position [542, 0]
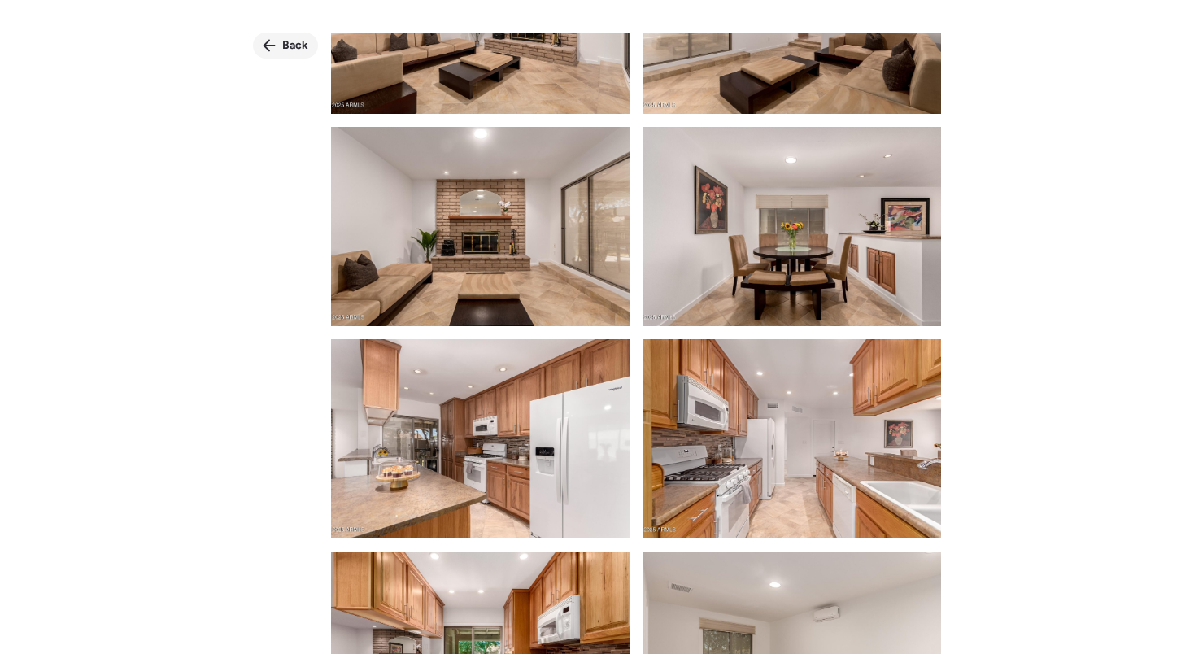
click at [285, 54] on div "Back" at bounding box center [285, 46] width 65 height 26
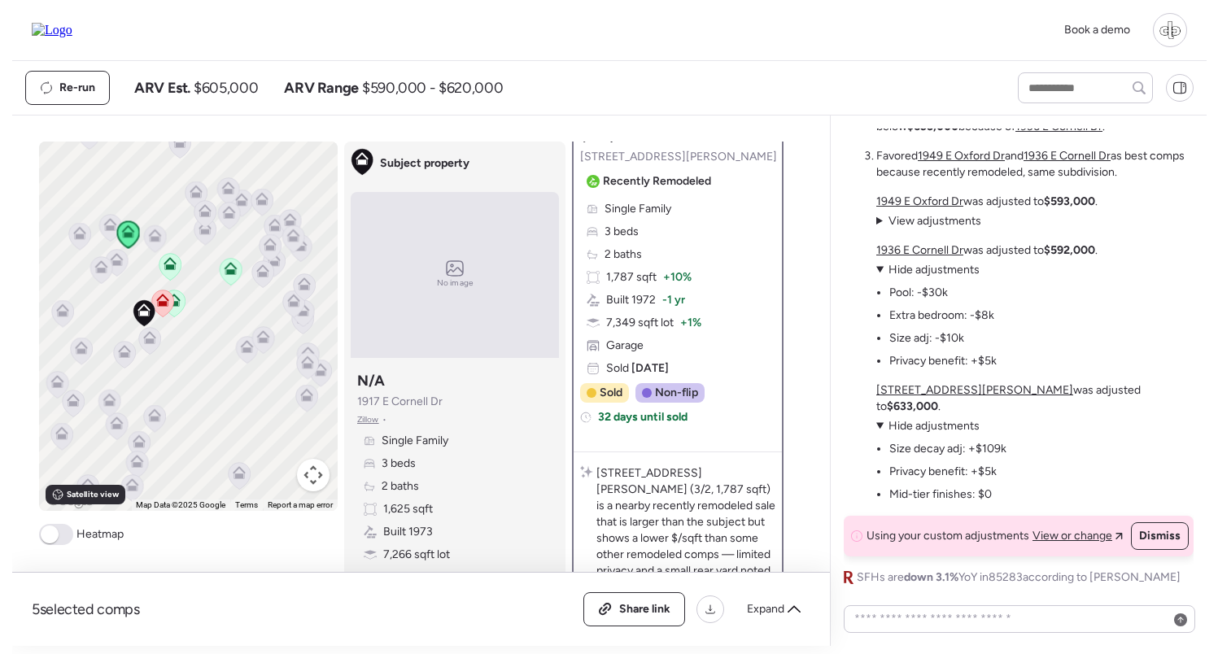
scroll to position [133, 0]
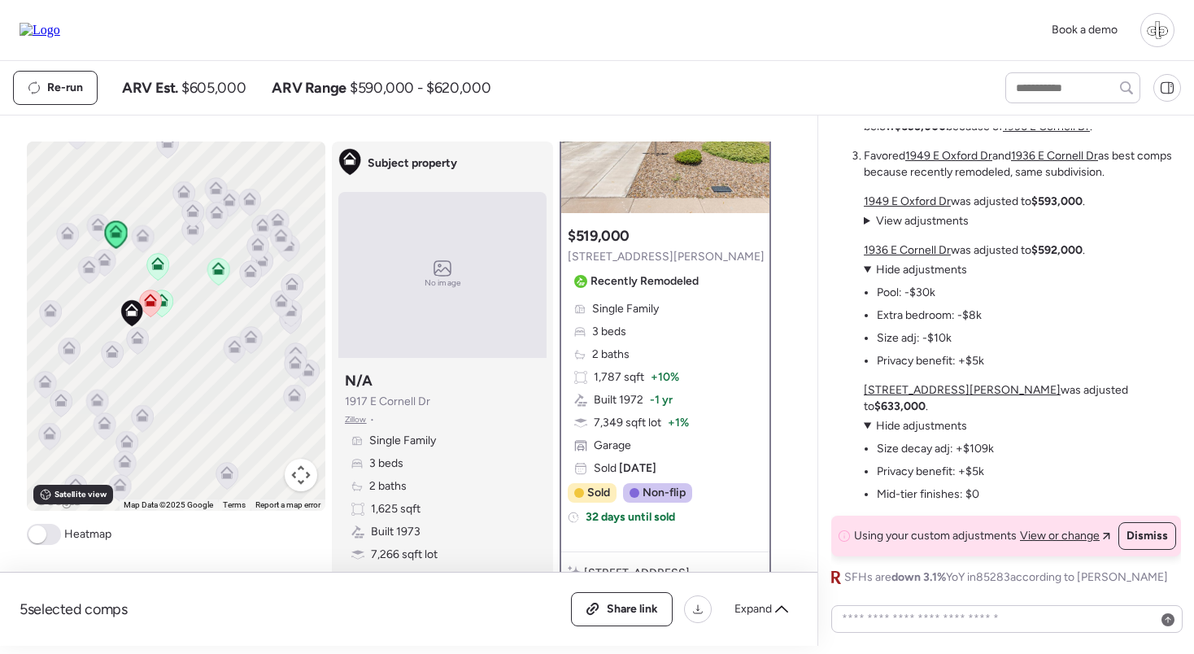
click at [1080, 537] on span "View or change" at bounding box center [1060, 536] width 80 height 16
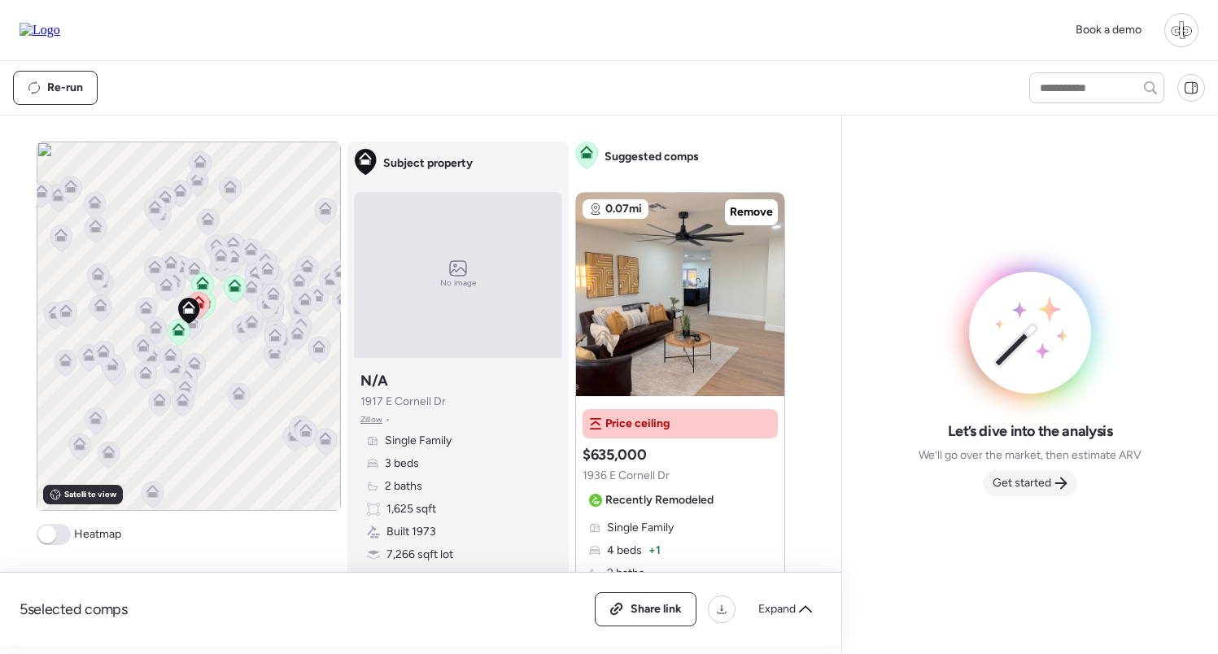
click at [1046, 473] on div "Get started" at bounding box center [1030, 483] width 94 height 26
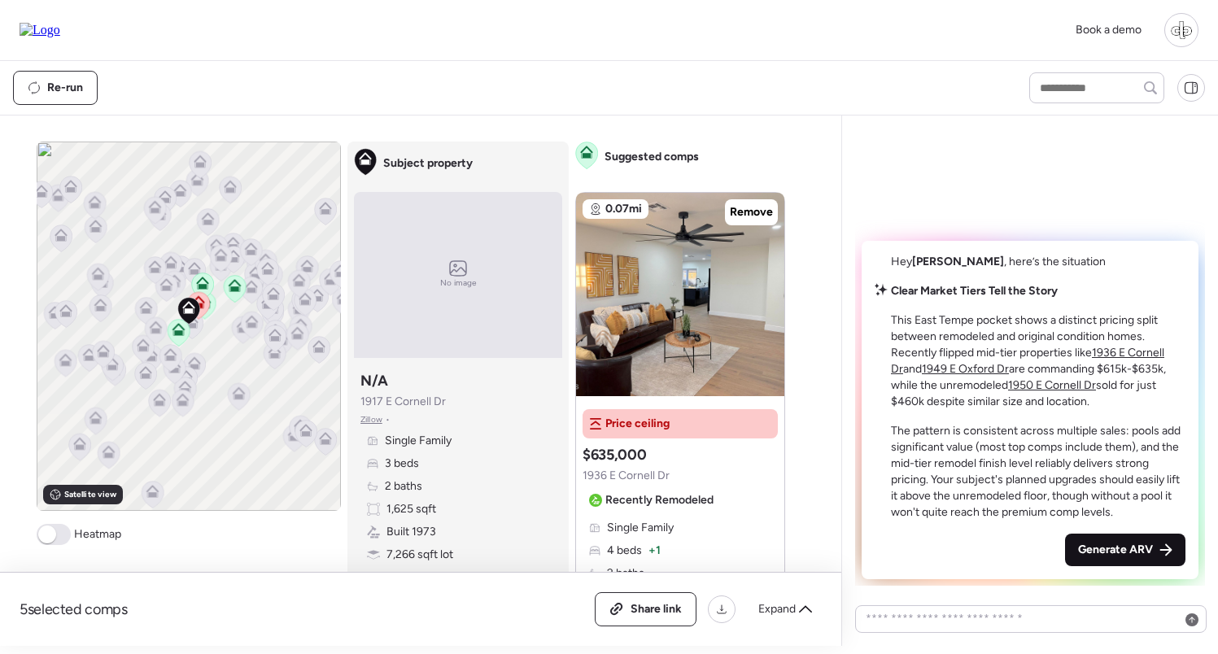
click at [1087, 547] on span "Generate ARV" at bounding box center [1115, 550] width 75 height 16
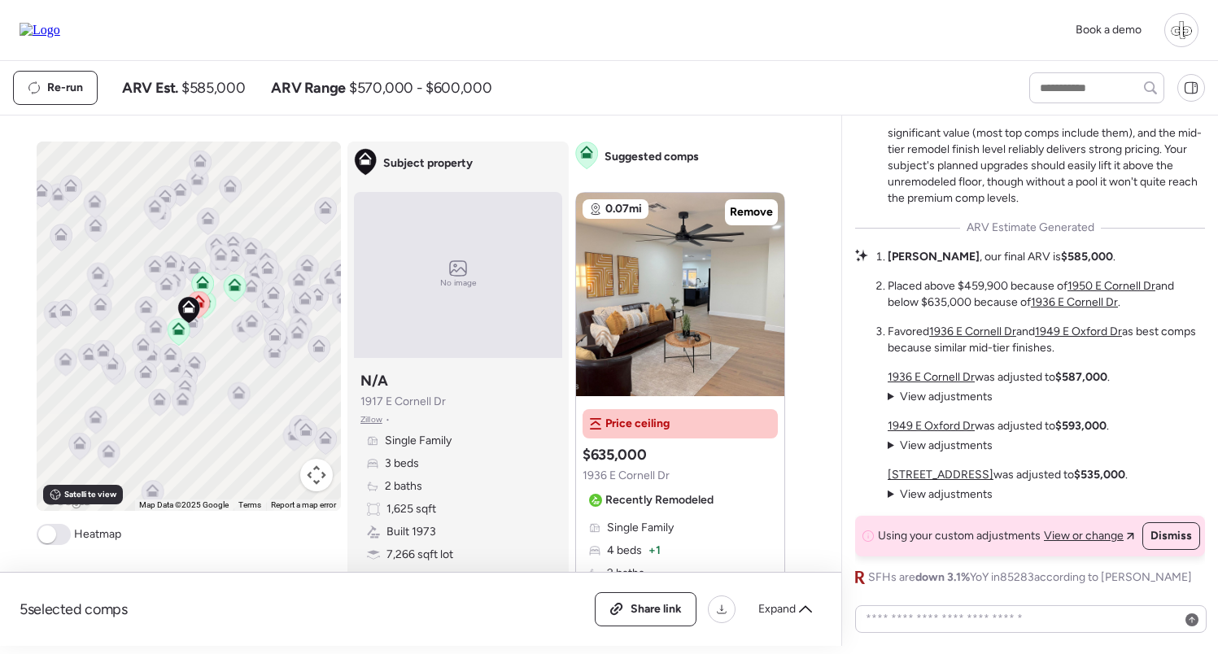
click at [939, 499] on span "View adjustments" at bounding box center [946, 494] width 93 height 14
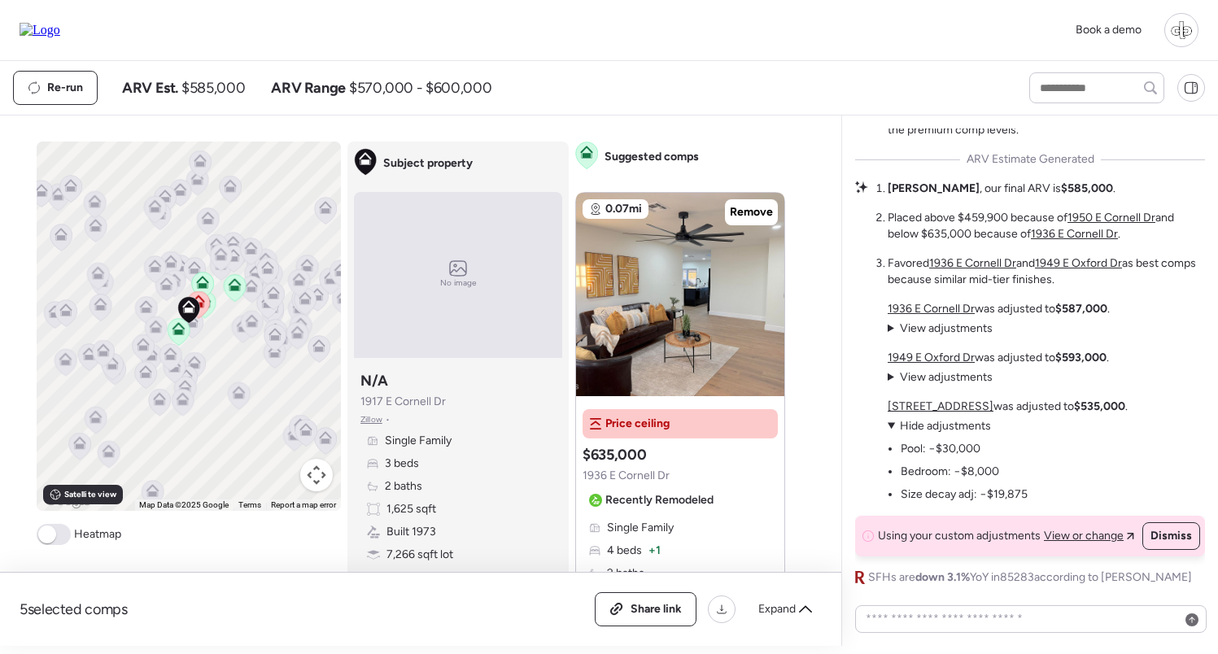
click at [944, 404] on u "[STREET_ADDRESS]" at bounding box center [941, 407] width 106 height 14
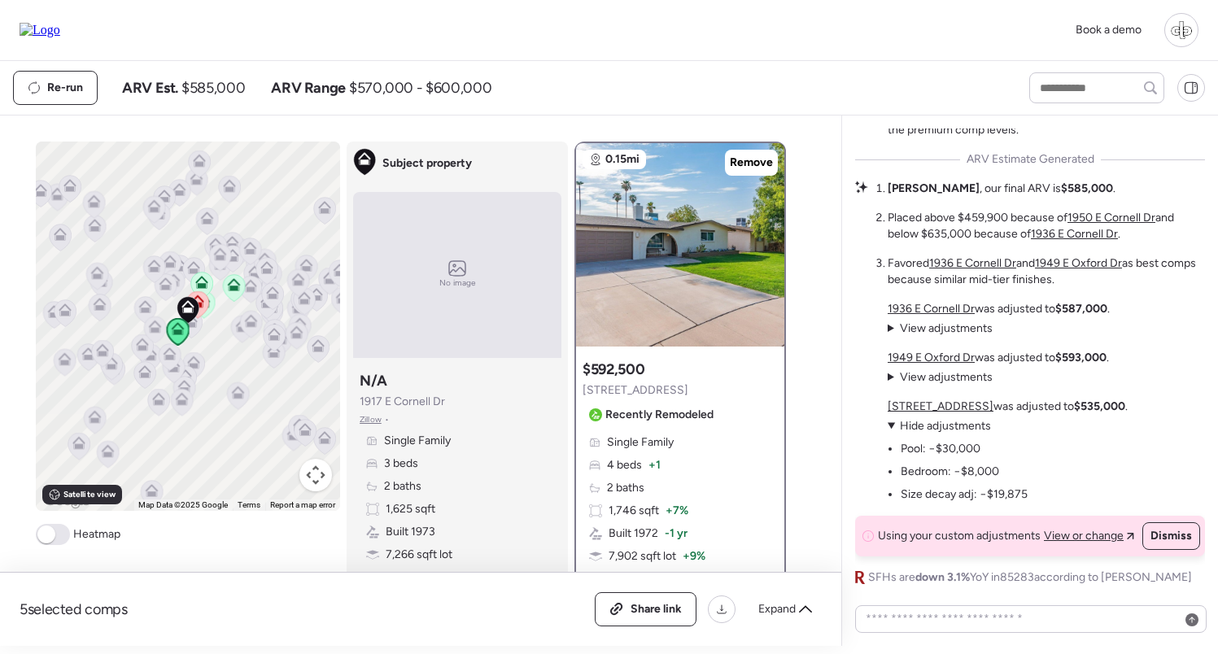
click at [930, 376] on span "View adjustments" at bounding box center [946, 377] width 93 height 14
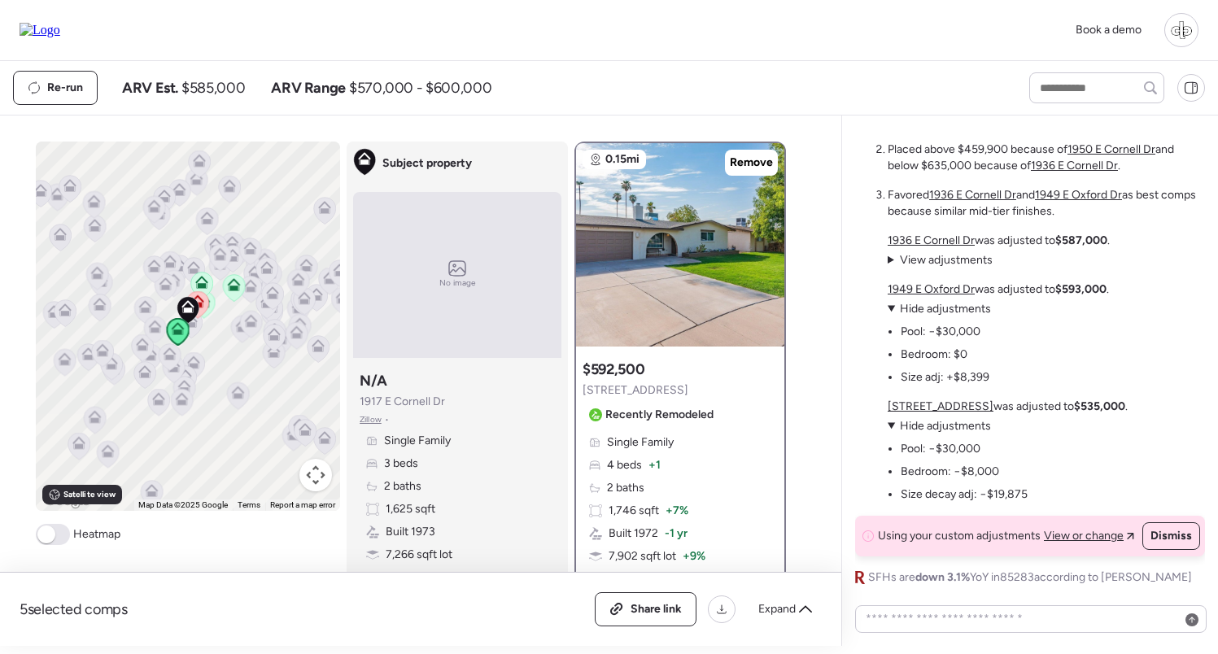
click at [933, 258] on span "View adjustments" at bounding box center [946, 260] width 93 height 14
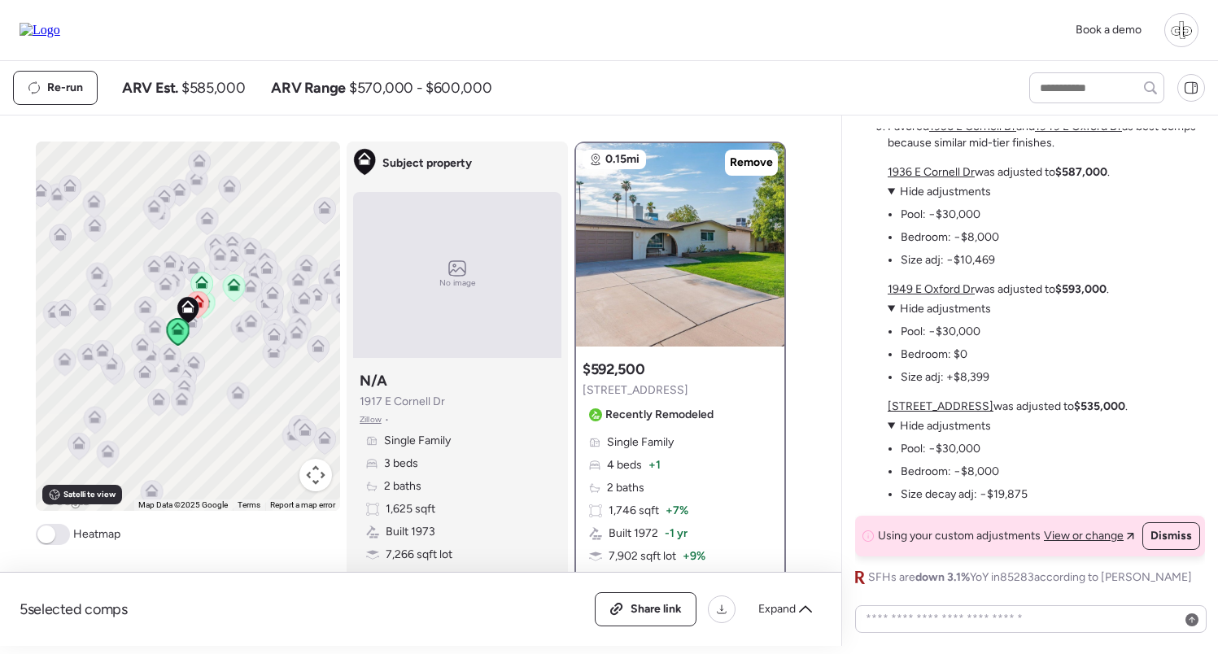
click at [936, 172] on u "1936 E Cornell Dr" at bounding box center [931, 172] width 87 height 14
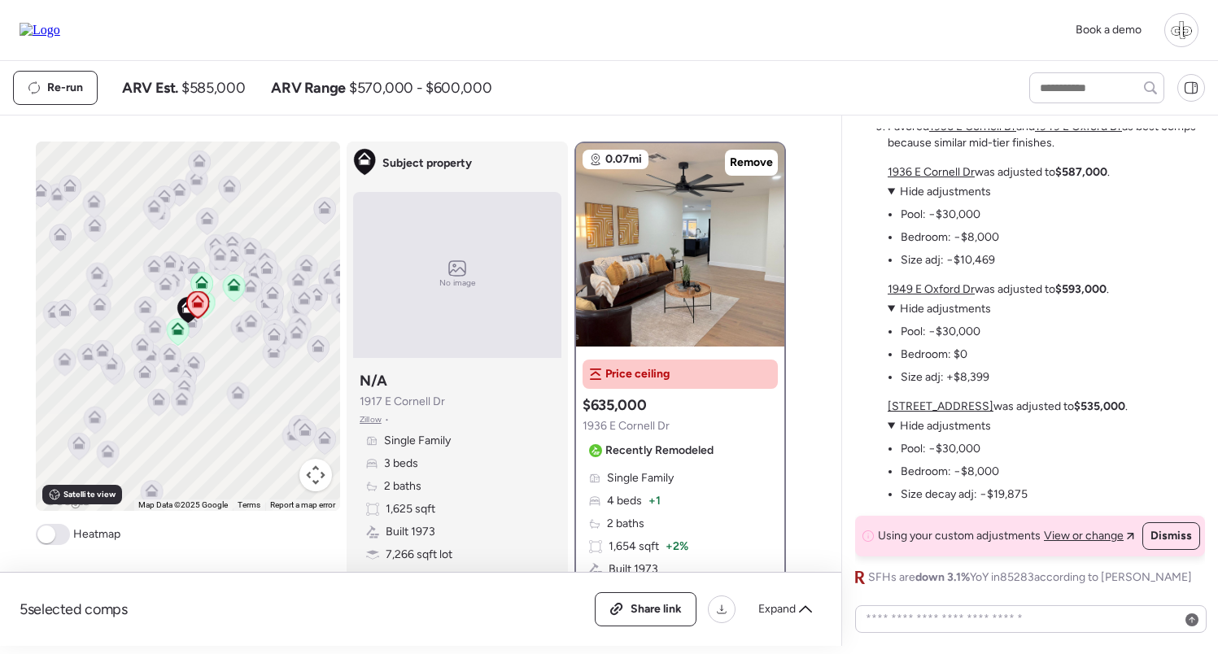
click at [945, 289] on u "1949 E Oxford Dr" at bounding box center [931, 289] width 87 height 14
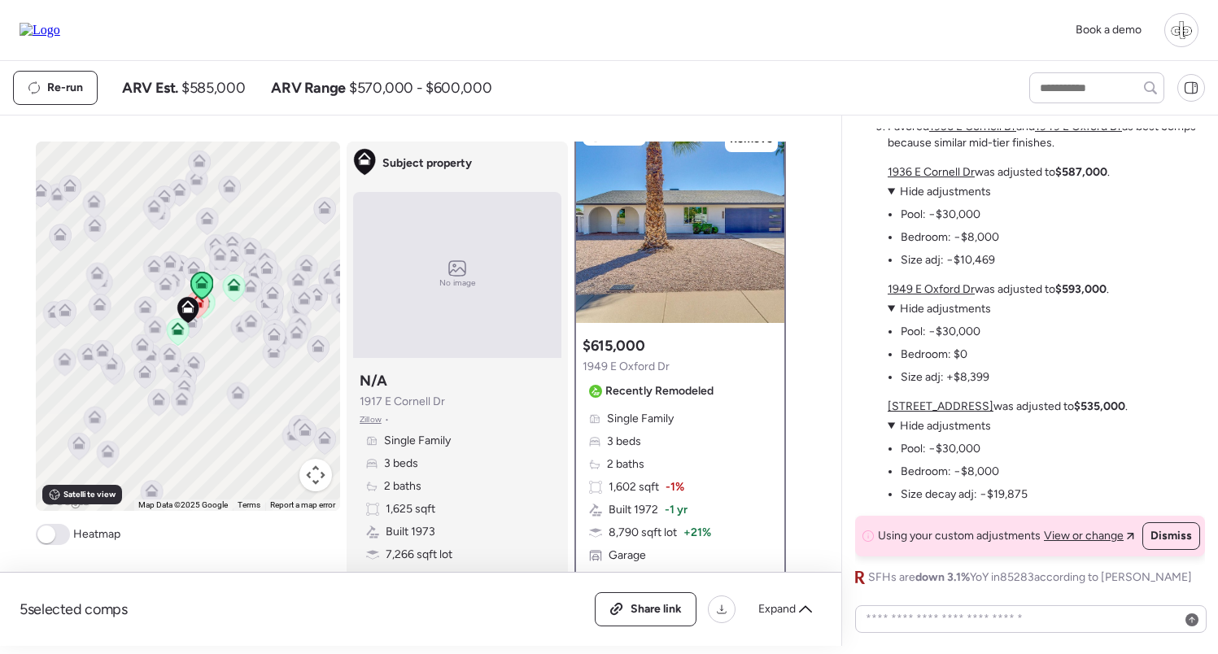
scroll to position [33, 0]
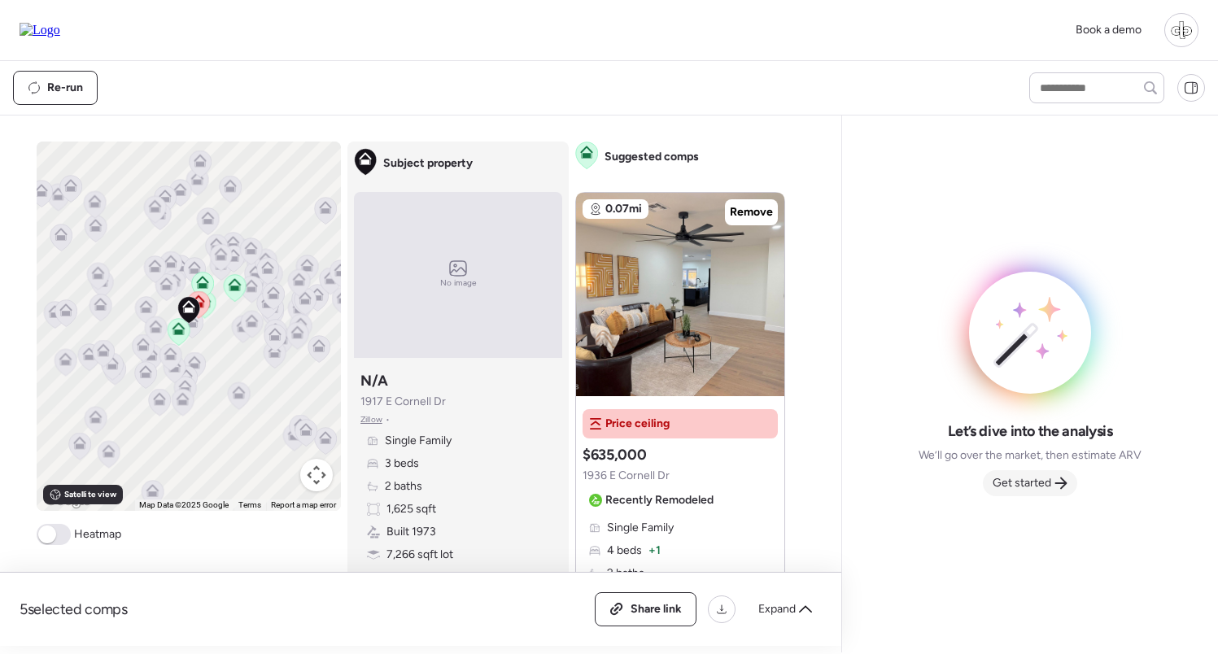
click at [1017, 487] on span "Get started" at bounding box center [1022, 483] width 59 height 16
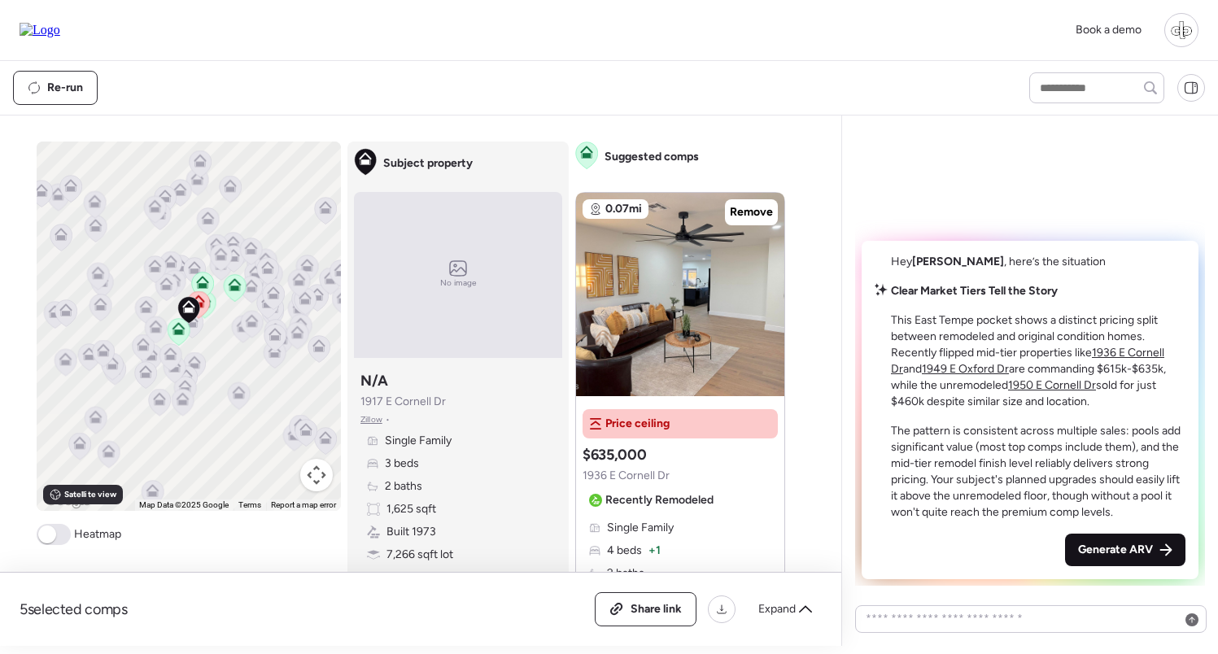
click at [1097, 547] on span "Generate ARV" at bounding box center [1115, 550] width 75 height 16
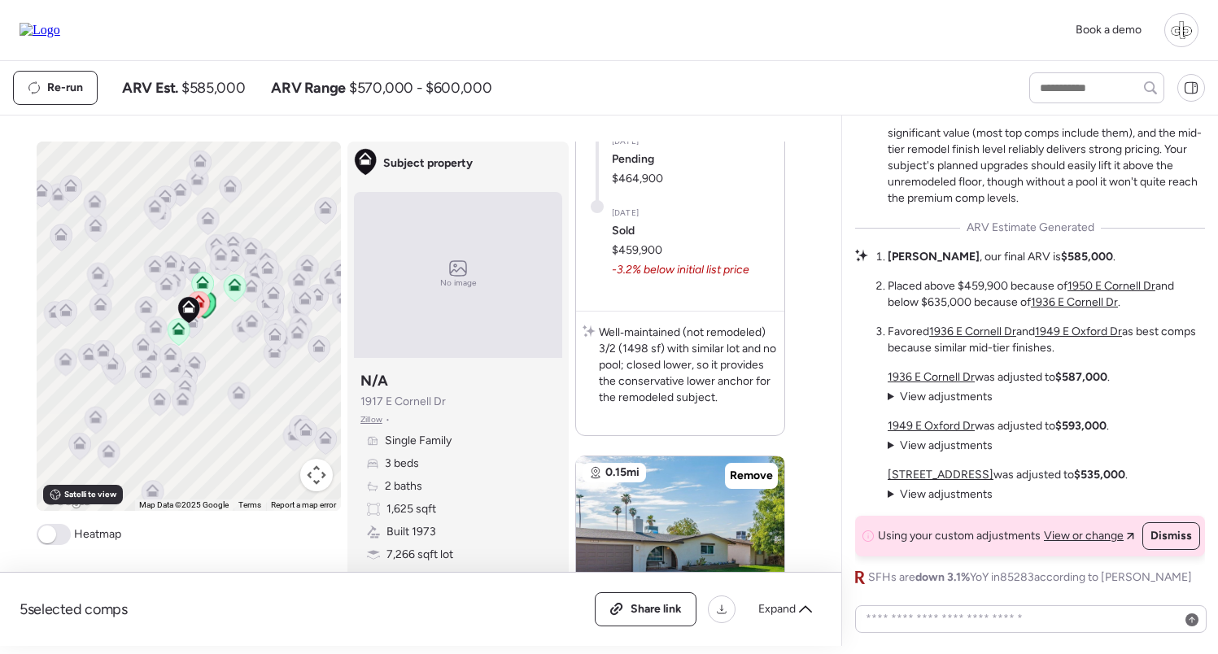
scroll to position [2998, 0]
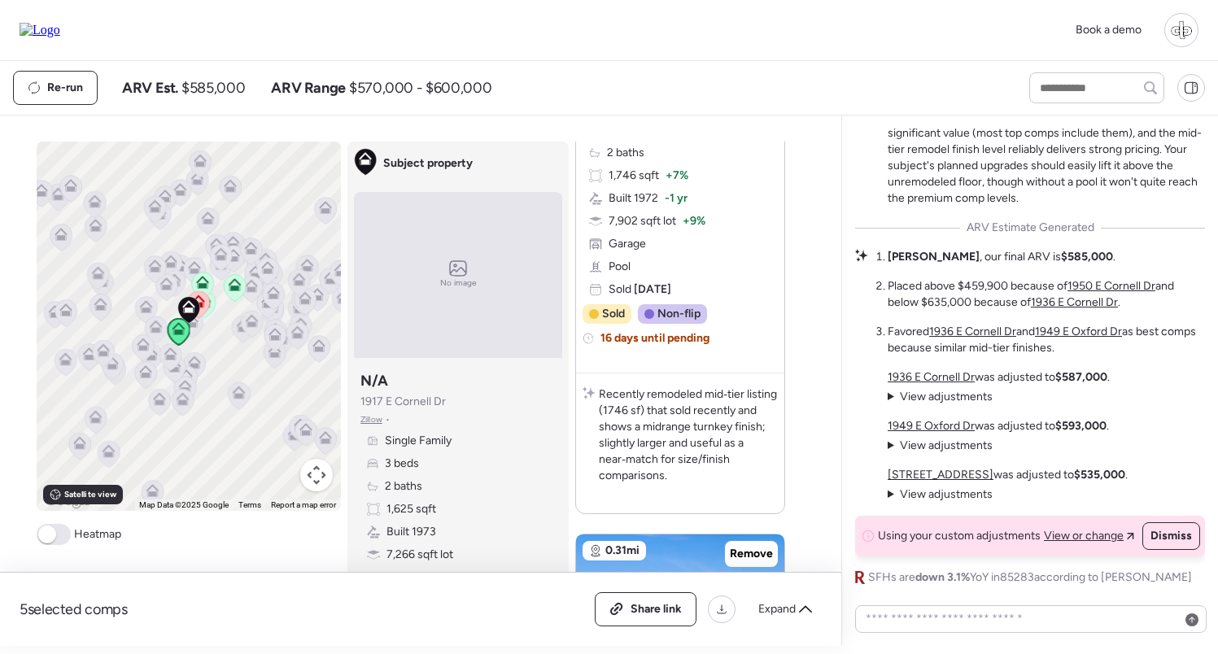
click at [674, 230] on div "Single Family 4 beds + 1 2 baths 1,746 sqft + 7% Built 1972 -1 yr 7,902 sqft lo…" at bounding box center [680, 198] width 195 height 199
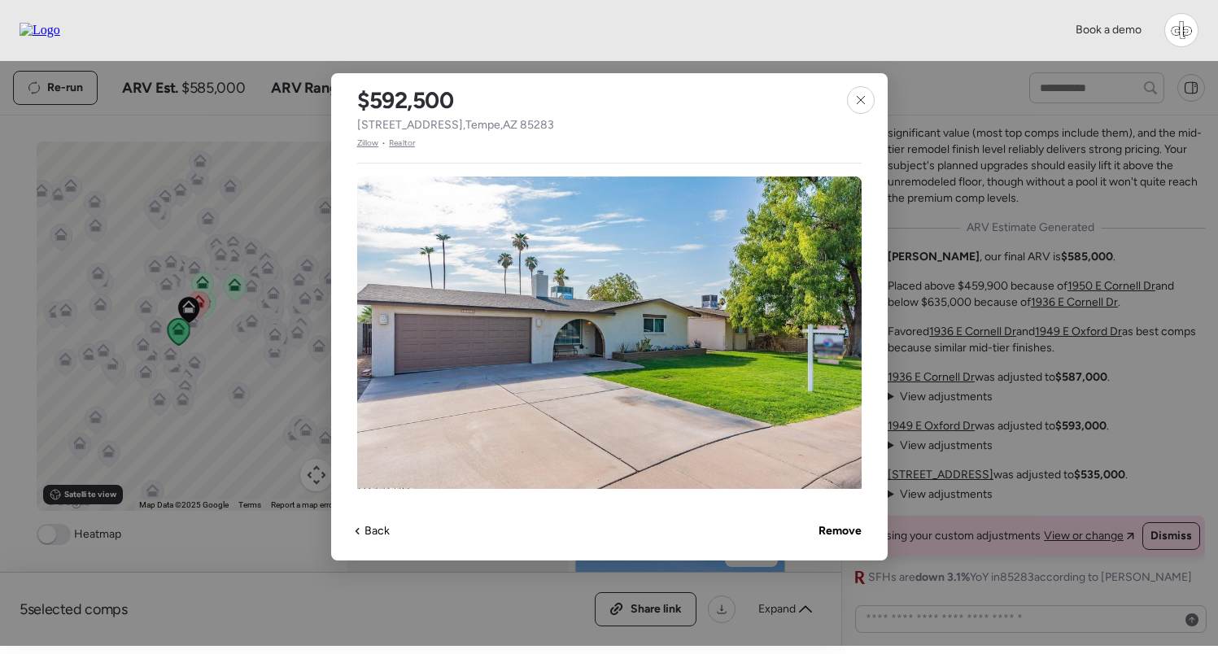
scroll to position [502, 0]
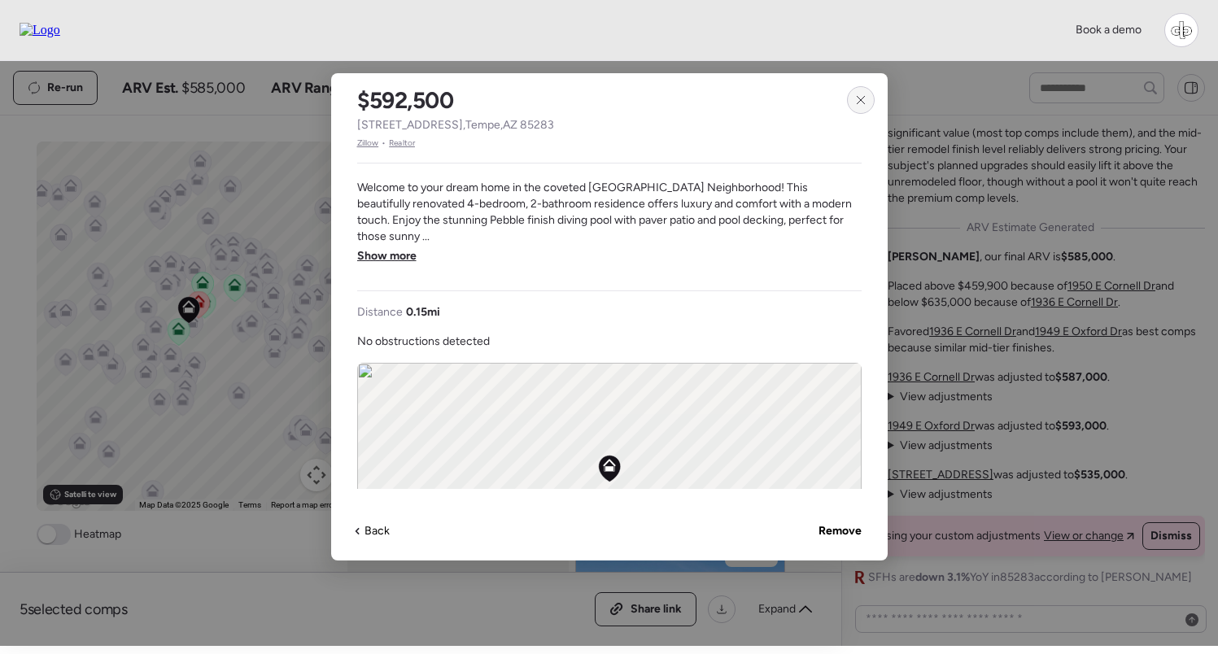
click at [866, 111] on div at bounding box center [861, 100] width 28 height 28
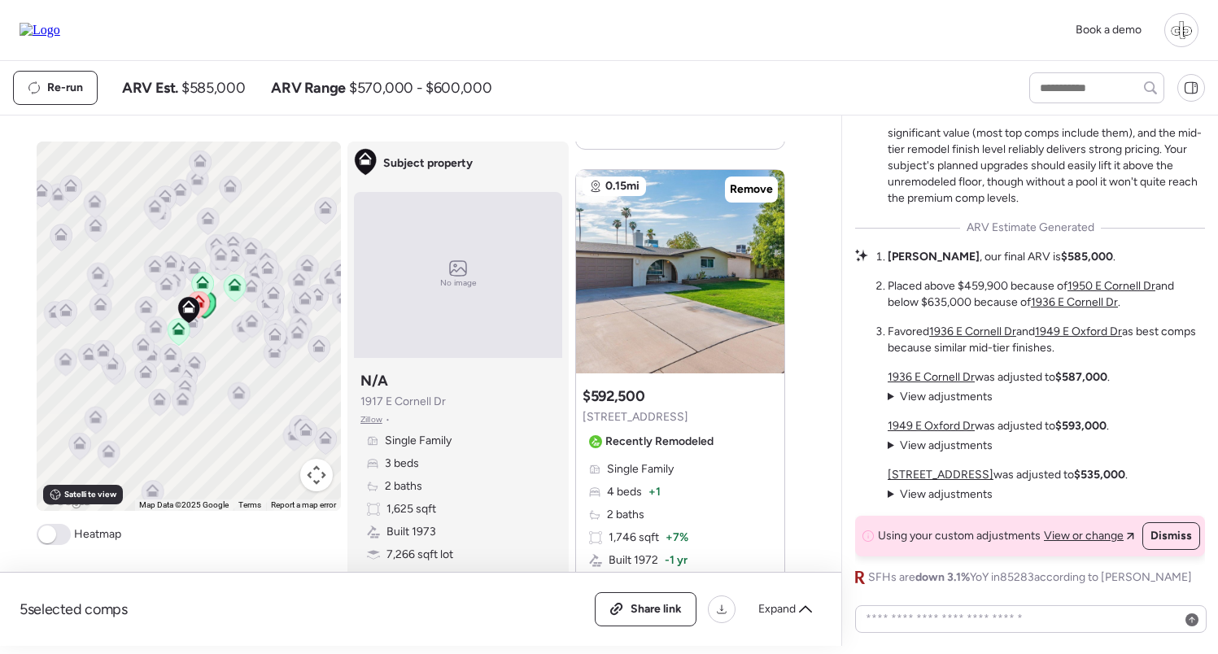
scroll to position [2947, 0]
